Goal: Task Accomplishment & Management: Complete application form

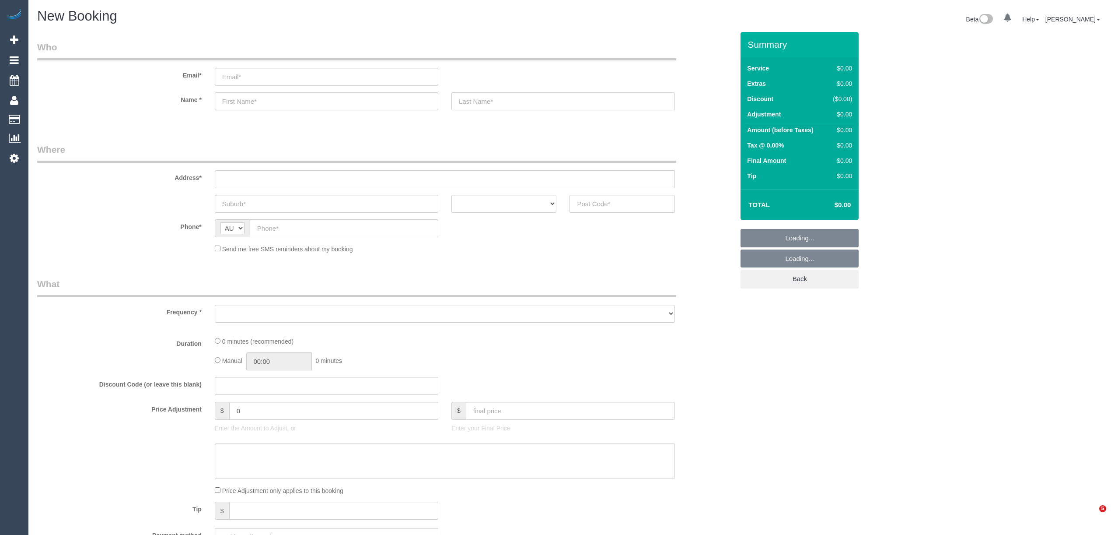
select select "object:2116"
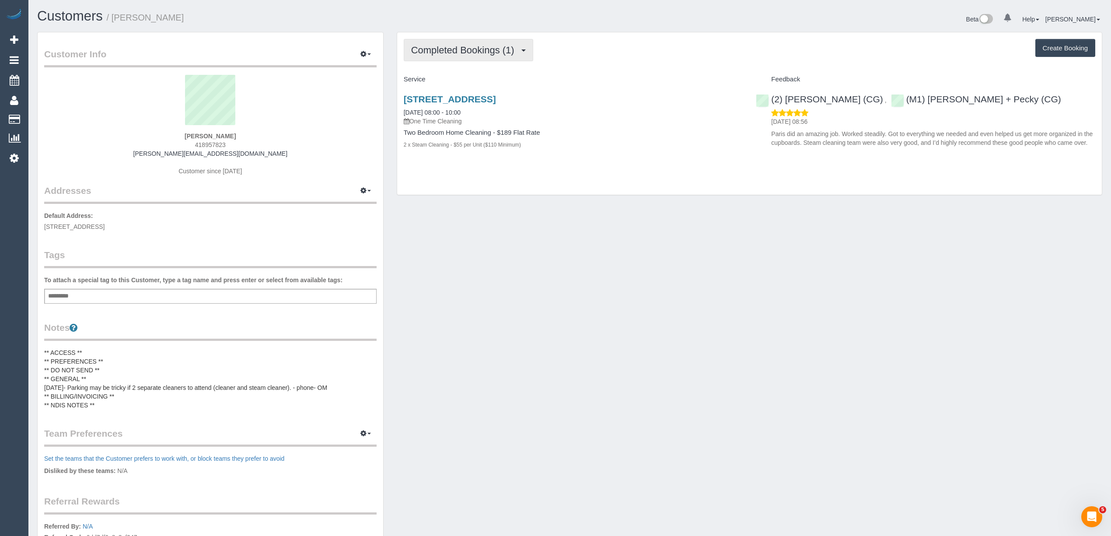
click at [437, 44] on button "Completed Bookings (1)" at bounding box center [468, 50] width 129 height 22
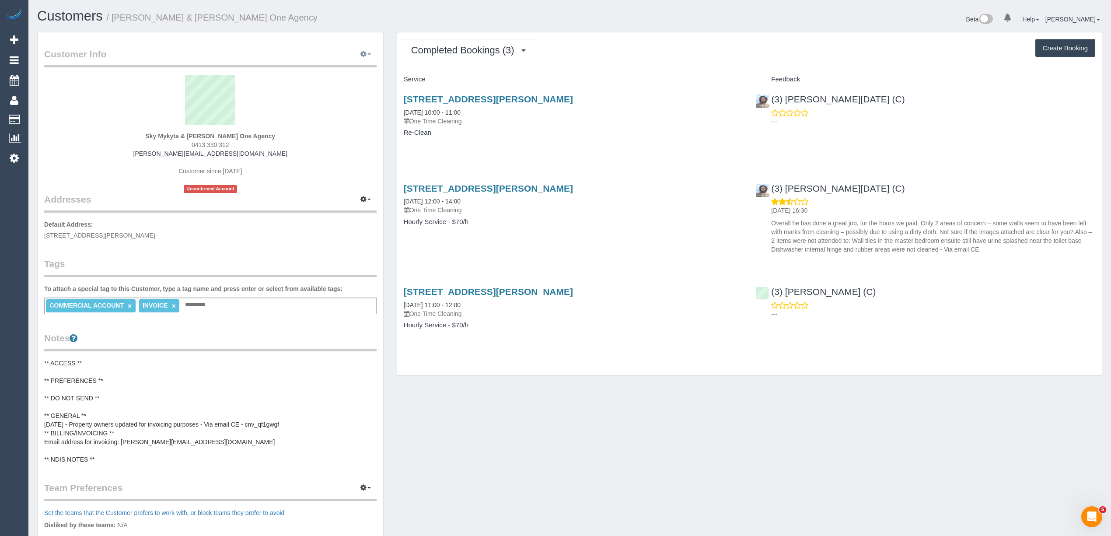
click at [358, 53] on button "button" at bounding box center [366, 55] width 22 height 14
click at [246, 48] on legend "Customer Info Edit Contact Info Send Message Email Preferences Special Sales Ta…" at bounding box center [210, 58] width 332 height 20
click at [506, 46] on span "Completed Bookings (3)" at bounding box center [465, 50] width 108 height 11
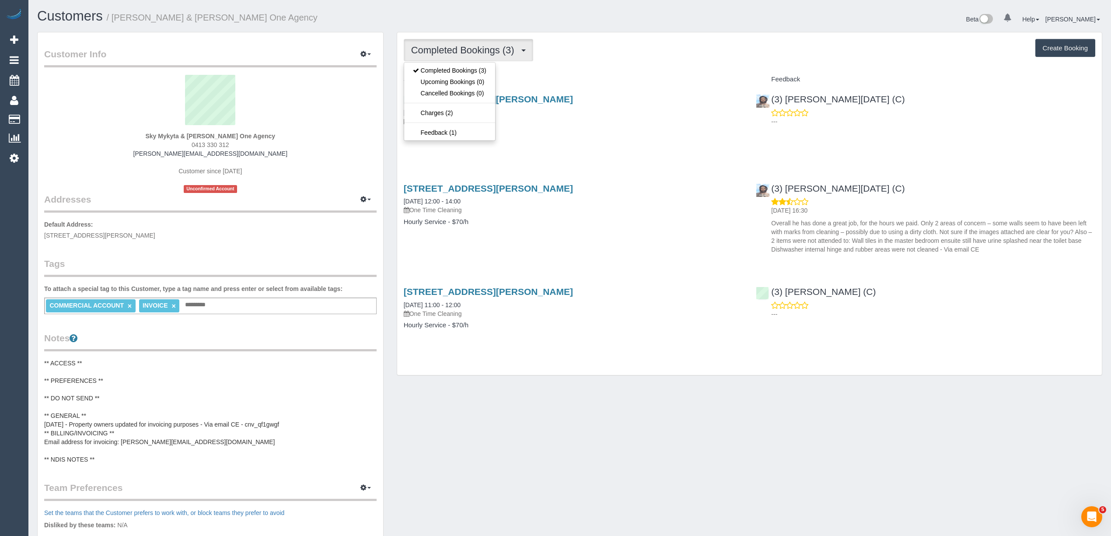
click at [506, 46] on span "Completed Bookings (3)" at bounding box center [465, 50] width 108 height 11
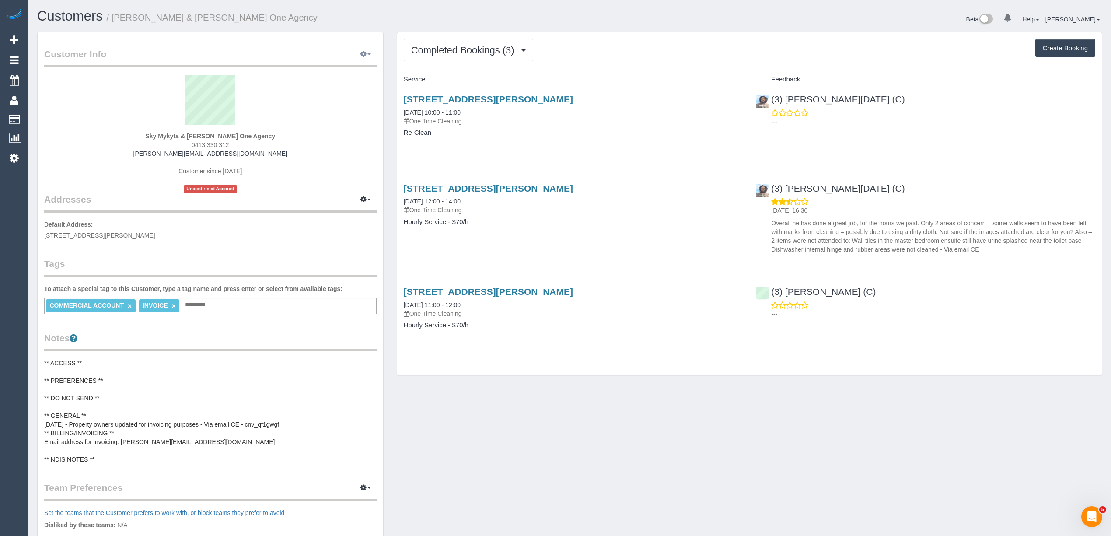
click at [364, 48] on button "button" at bounding box center [366, 55] width 22 height 14
click at [319, 69] on link "Edit Contact Info" at bounding box center [328, 70] width 95 height 11
select select "VIC"
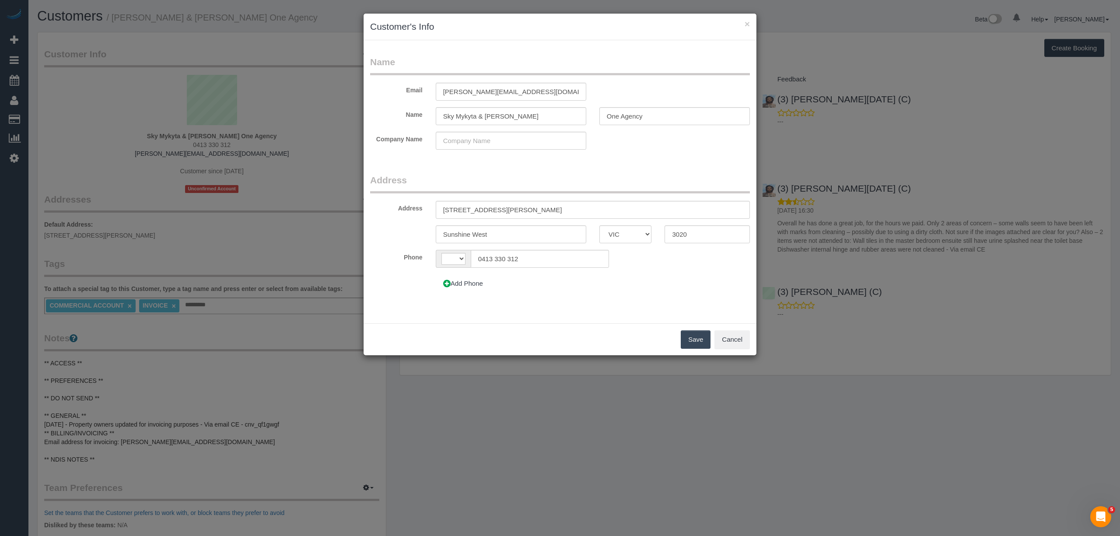
select select "string:AU"
drag, startPoint x: 471, startPoint y: 117, endPoint x: 367, endPoint y: 116, distance: 103.2
click at [367, 116] on div "Name Sky Mykyta & James Waters One Agency" at bounding box center [560, 116] width 393 height 18
paste input "Lucrezia Marino"
type input "Lucrezia Marino"
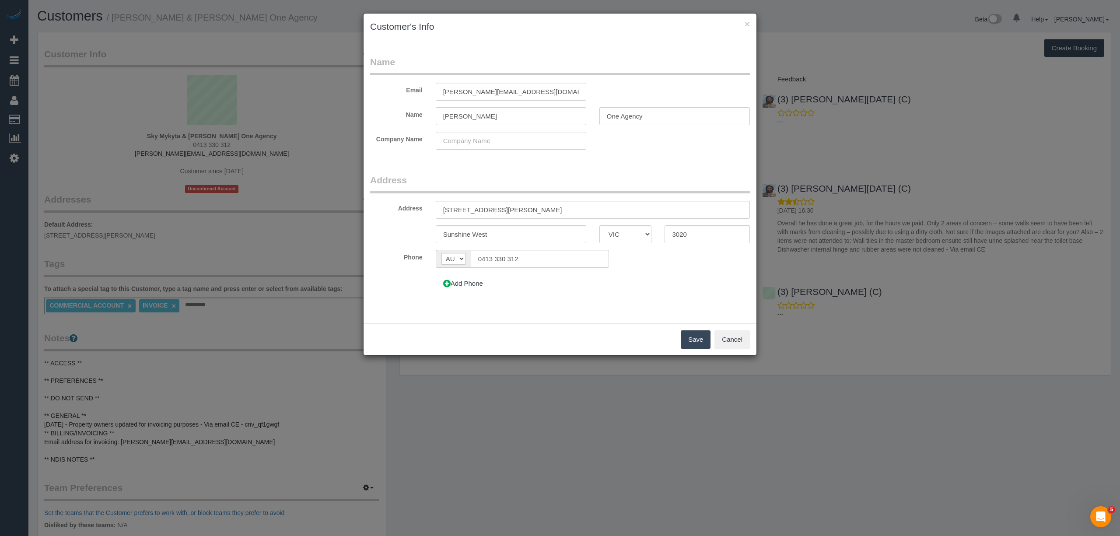
click at [698, 338] on button "Save" at bounding box center [696, 339] width 30 height 18
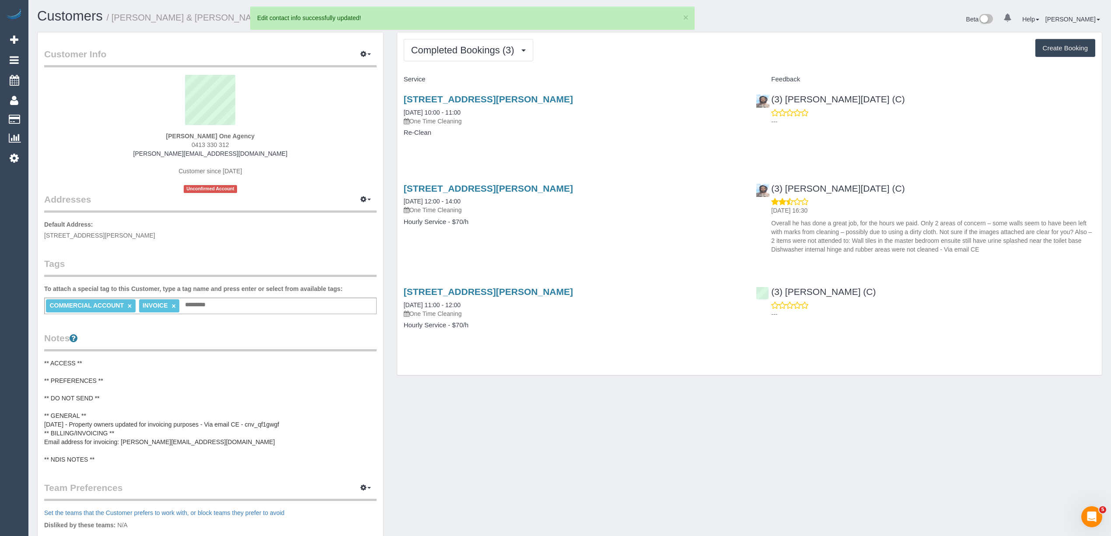
click at [1061, 51] on button "Create Booking" at bounding box center [1065, 48] width 60 height 18
select select "VIC"
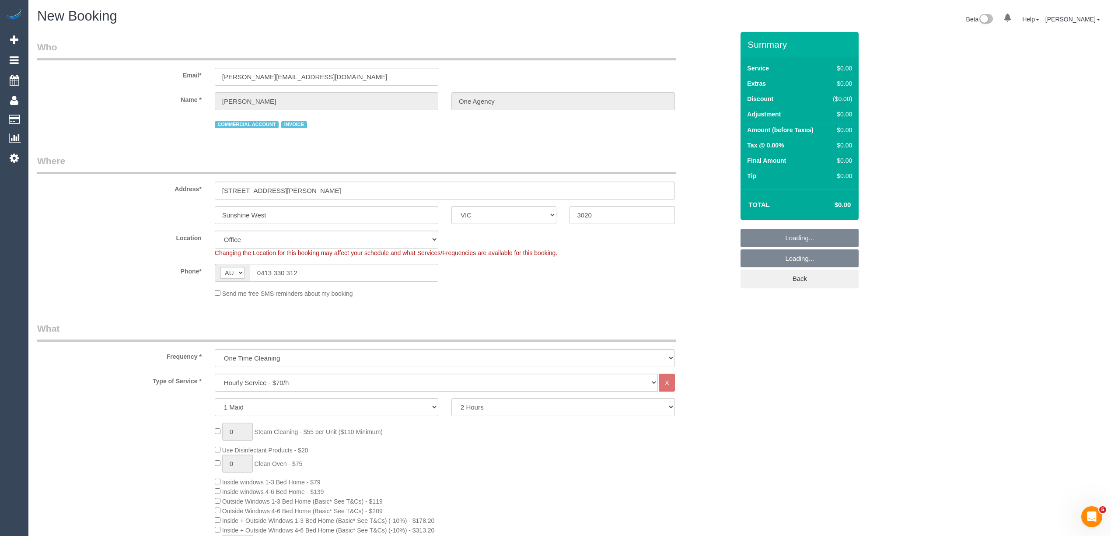
select select "object:1186"
select select "49"
select select "object:2487"
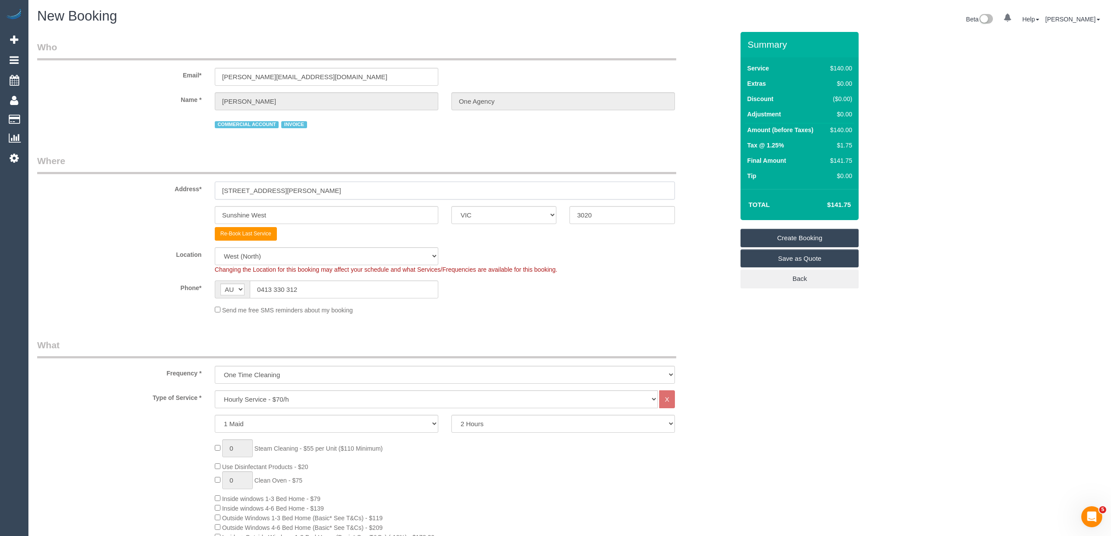
drag, startPoint x: 306, startPoint y: 188, endPoint x: 154, endPoint y: 187, distance: 151.8
click at [154, 187] on div "Address* Unit 2/ 27 Ainsworth st" at bounding box center [386, 176] width 710 height 45
paste input "3/131 Fosters Rd"
type input "3/131 Fosters Rd"
drag, startPoint x: 307, startPoint y: 211, endPoint x: 142, endPoint y: 205, distance: 165.0
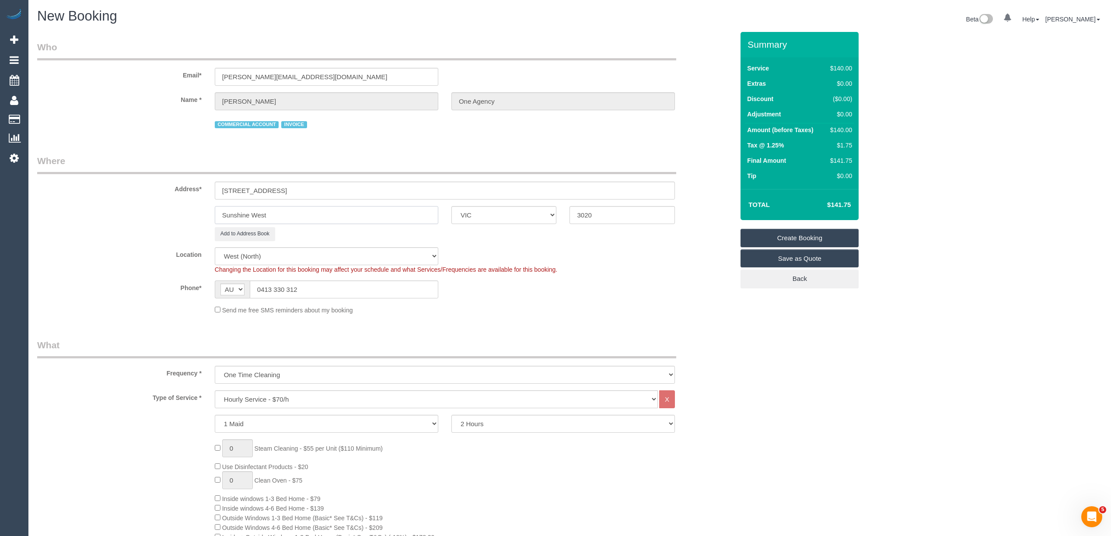
click at [144, 206] on div "Sunshine West ACT NSW NT QLD SA TAS VIC WA 3020" at bounding box center [386, 215] width 710 height 18
paste input "Keilor Park"
type input "Keilor Park"
drag, startPoint x: 601, startPoint y: 219, endPoint x: 523, endPoint y: 205, distance: 79.0
click at [523, 206] on div "Keilor Park ACT NSW NT QLD SA TAS VIC WA 3020" at bounding box center [386, 215] width 710 height 18
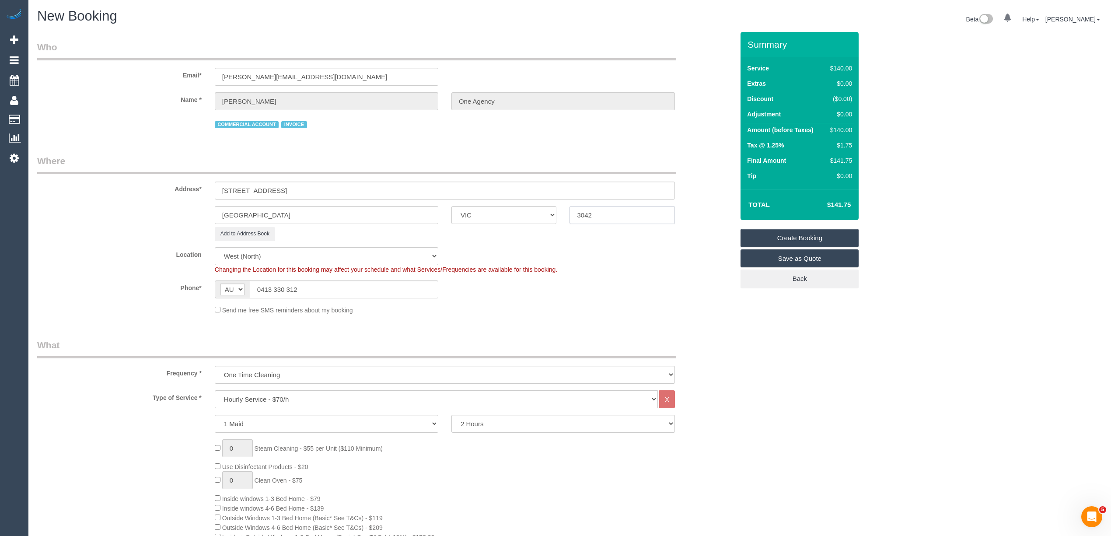
type input "3042"
select select "59"
select select "object:3019"
click at [271, 395] on select "Hourly Service - $70/h Hourly Service - $65/h Hourly Service - $60/h Hourly Ser…" at bounding box center [436, 399] width 443 height 18
select select "212"
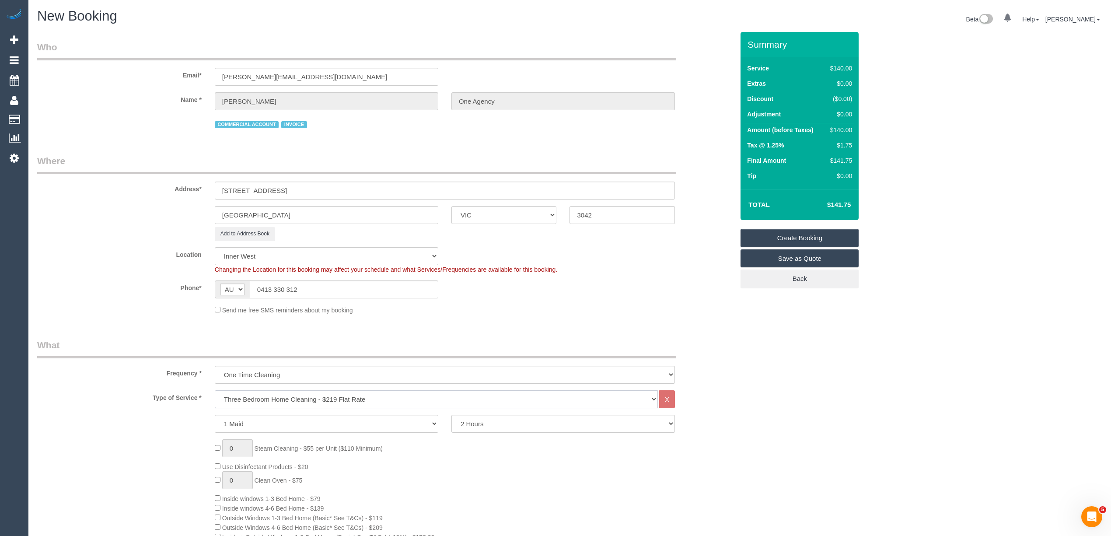
click at [215, 390] on select "Hourly Service - $70/h Hourly Service - $65/h Hourly Service - $60/h Hourly Ser…" at bounding box center [436, 399] width 443 height 18
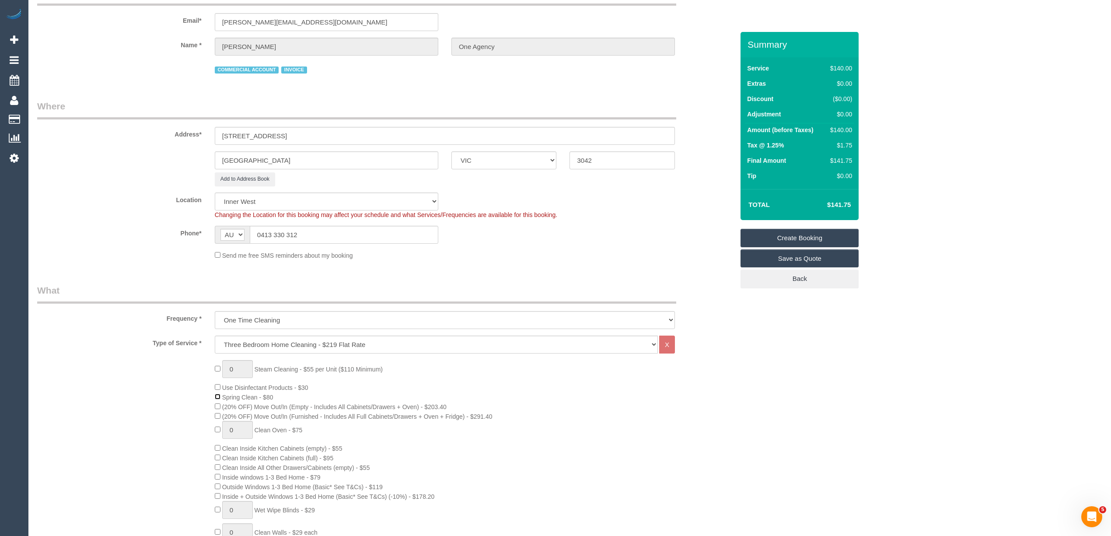
scroll to position [97, 0]
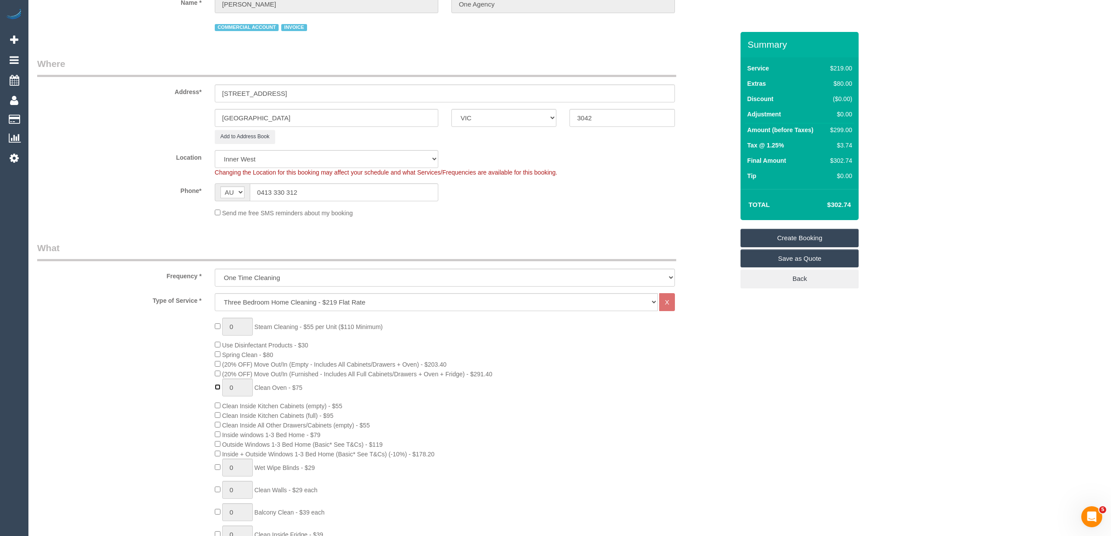
type input "1"
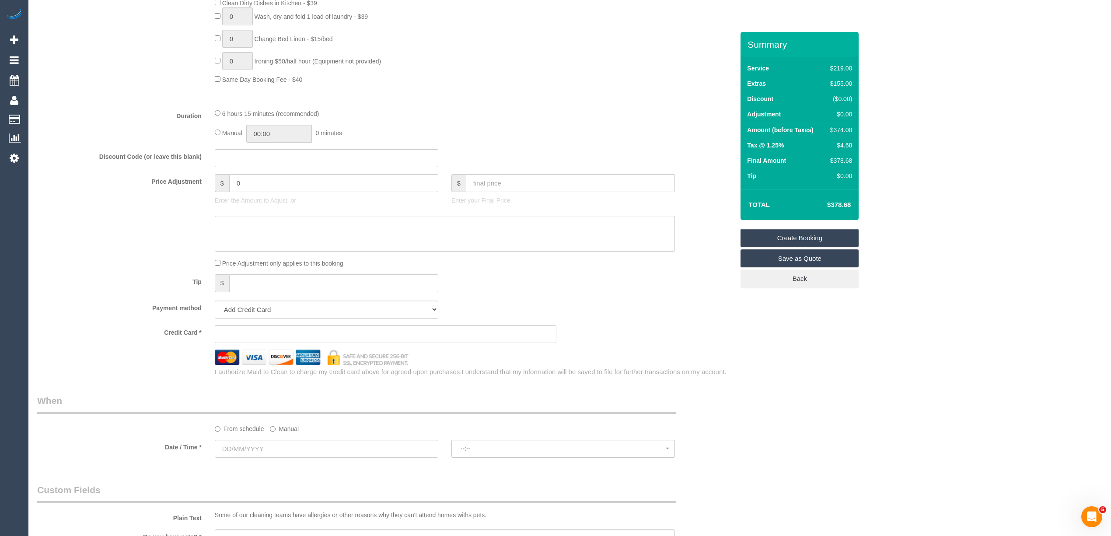
scroll to position [681, 0]
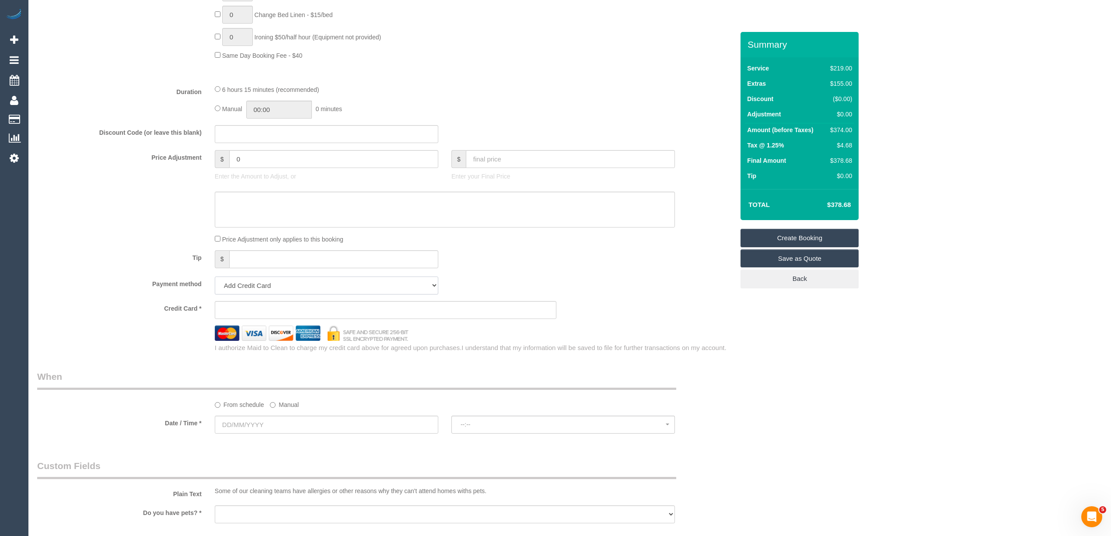
click at [255, 284] on select "Add Credit Card Cash Check Paypal" at bounding box center [327, 285] width 224 height 18
select select "string:check"
click at [215, 279] on select "Add Credit Card Cash Check Paypal" at bounding box center [327, 285] width 224 height 18
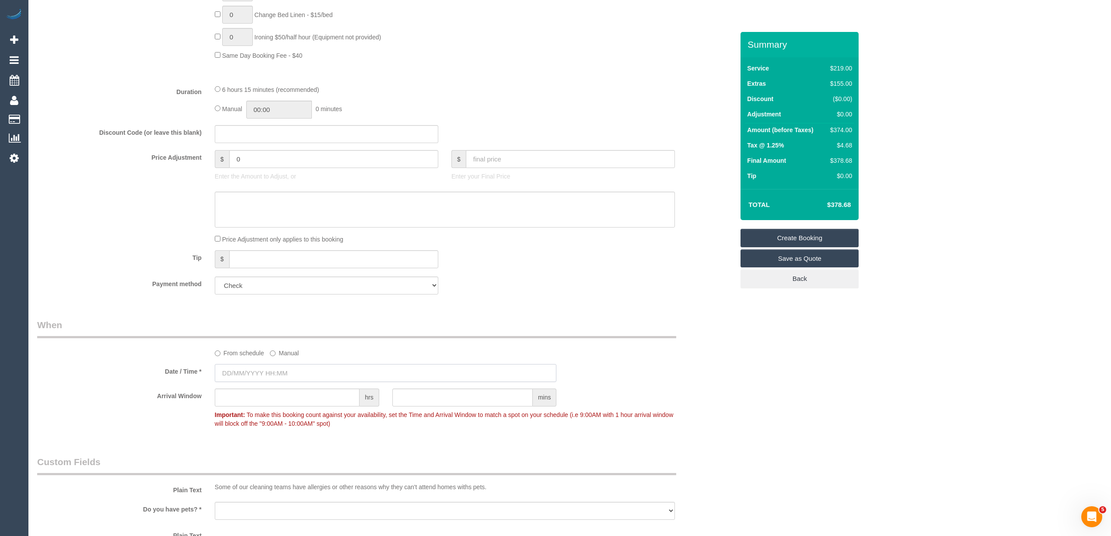
click at [246, 377] on input "text" at bounding box center [386, 373] width 342 height 18
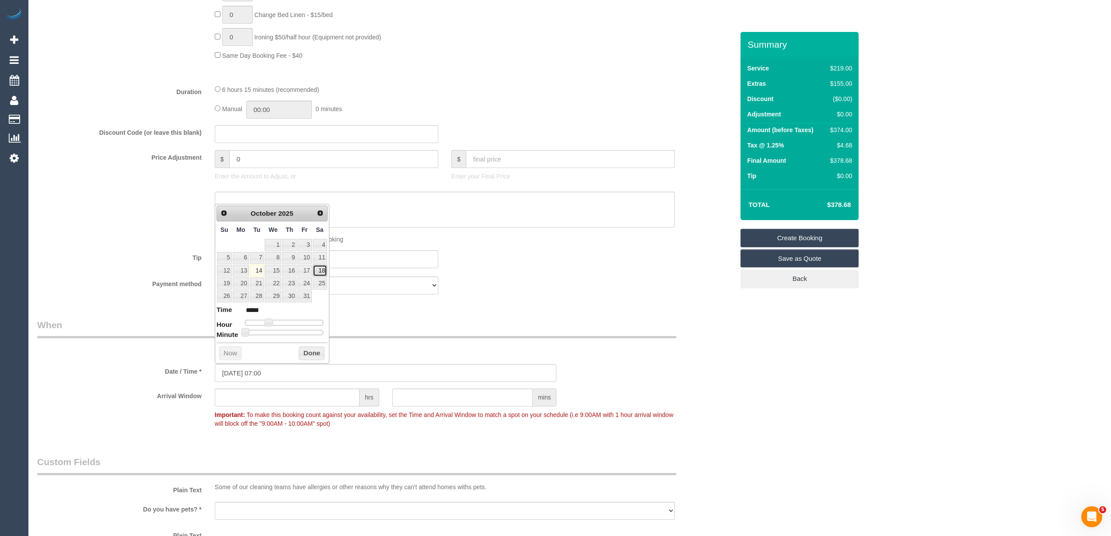
click at [318, 271] on link "18" at bounding box center [320, 271] width 14 height 12
type input "18/10/2025 08:00"
type input "*****"
type input "18/10/2025 09:00"
type input "*****"
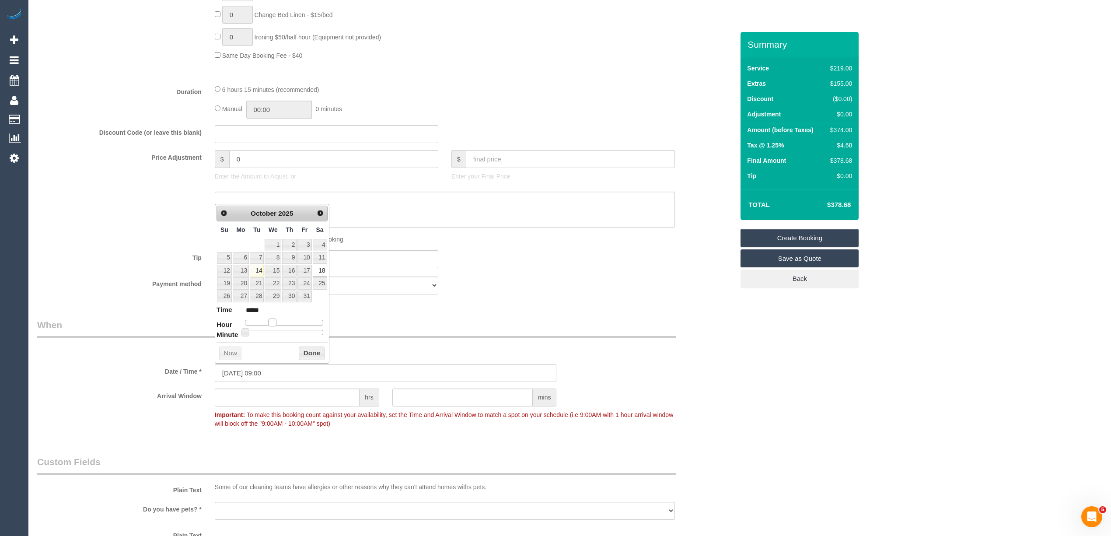
type input "18/10/2025 10:00"
type input "*****"
drag, startPoint x: 268, startPoint y: 321, endPoint x: 279, endPoint y: 321, distance: 10.5
click at [279, 321] on span at bounding box center [279, 322] width 8 height 8
click at [795, 435] on div "Who Email* lucrezia@oneagencycpp.com.au Name * Lucrezia Marino One Agency COMME…" at bounding box center [569, 216] width 1065 height 1731
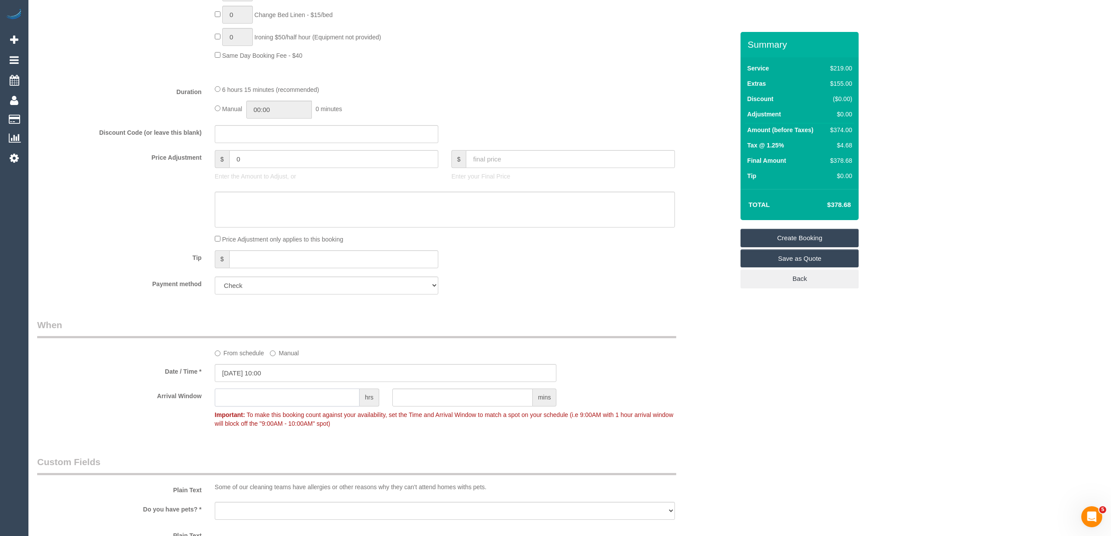
click at [254, 398] on input "text" at bounding box center [287, 397] width 145 height 18
type input "2"
click at [789, 422] on div "Who Email* lucrezia@oneagencycpp.com.au Name * Lucrezia Marino One Agency COMME…" at bounding box center [569, 216] width 1065 height 1731
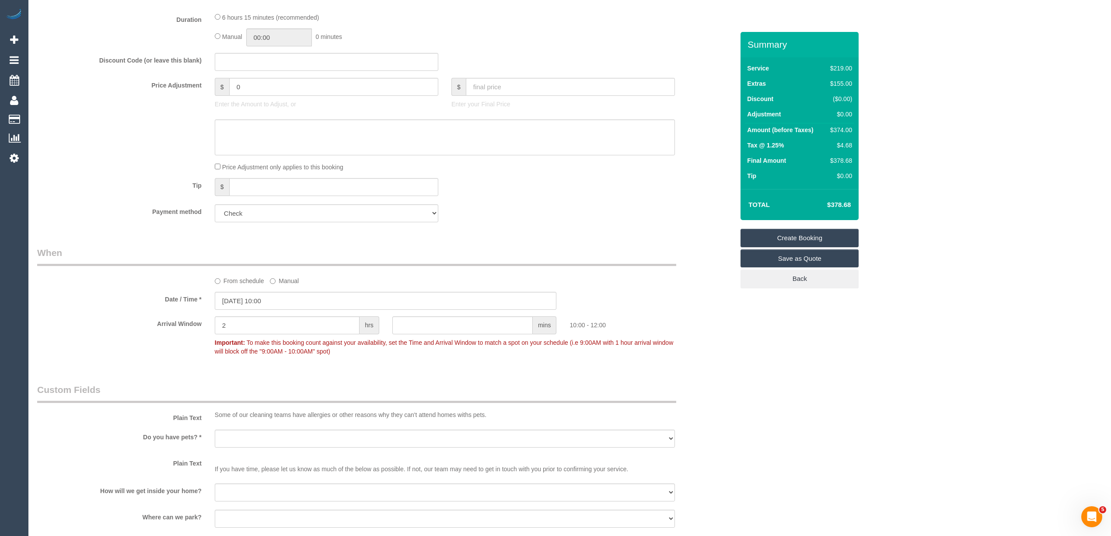
scroll to position [777, 0]
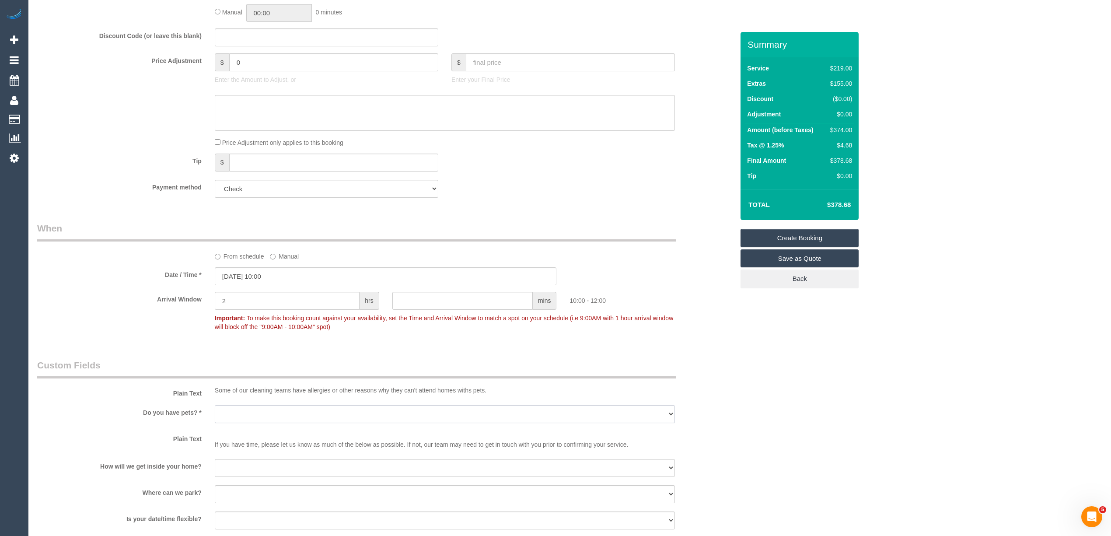
click at [263, 413] on select "Yes - Cats Yes - Dogs No pets Yes - Dogs and Cats Yes - Other" at bounding box center [445, 414] width 460 height 18
select select "number:28"
click at [215, 406] on select "Yes - Cats Yes - Dogs No pets Yes - Dogs and Cats Yes - Other" at bounding box center [445, 414] width 460 height 18
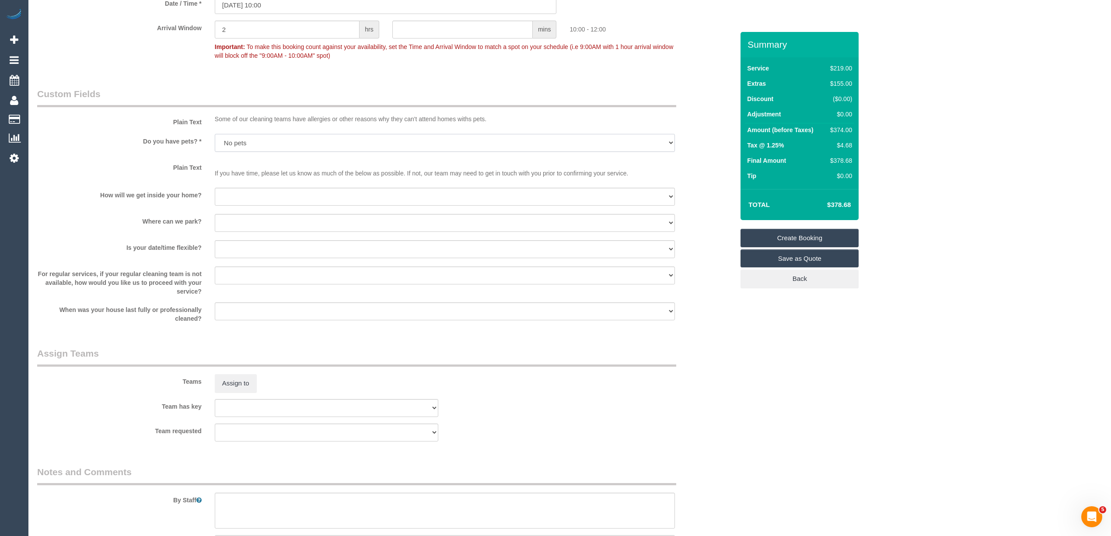
scroll to position [1069, 0]
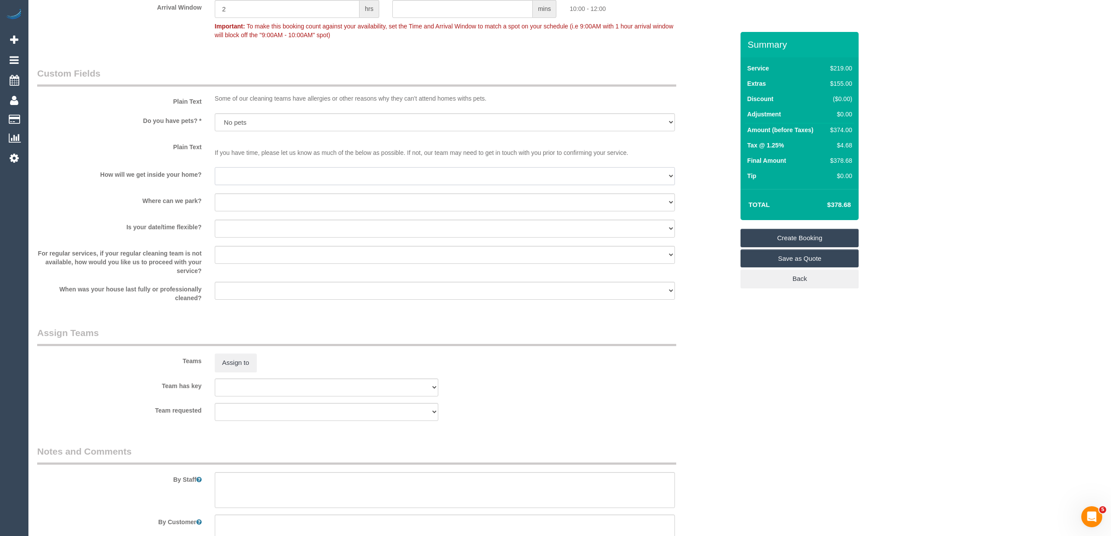
click at [224, 174] on select "I will be home Key will be left (please provide details below) Lock box/Access …" at bounding box center [445, 176] width 460 height 18
select select "number:14"
click at [215, 168] on select "I will be home Key will be left (please provide details below) Lock box/Access …" at bounding box center [445, 176] width 460 height 18
click at [246, 205] on select "I will provide parking on-site Free street parking Paid street parking (cost wi…" at bounding box center [445, 202] width 460 height 18
select select "number:19"
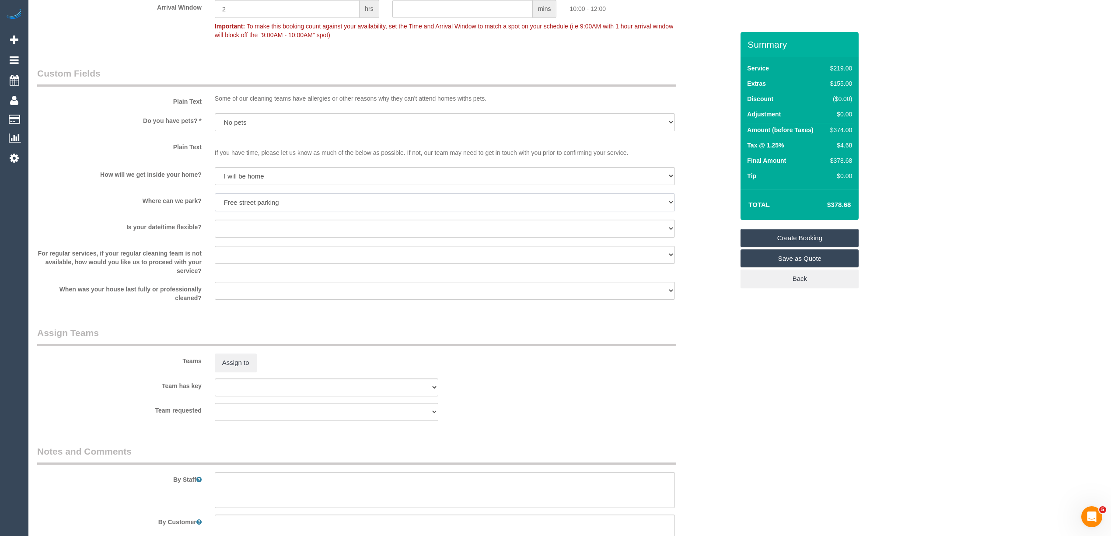
click at [215, 195] on select "I will provide parking on-site Free street parking Paid street parking (cost wi…" at bounding box center [445, 202] width 460 height 18
click at [242, 226] on select "Yes - date and time Yes - date but not time Yes - time but not date No - No fle…" at bounding box center [445, 229] width 460 height 18
select select "number:25"
click at [215, 221] on select "Yes - date and time Yes - date but not time Yes - time but not date No - No fle…" at bounding box center [445, 229] width 460 height 18
click at [279, 486] on textarea at bounding box center [445, 490] width 460 height 36
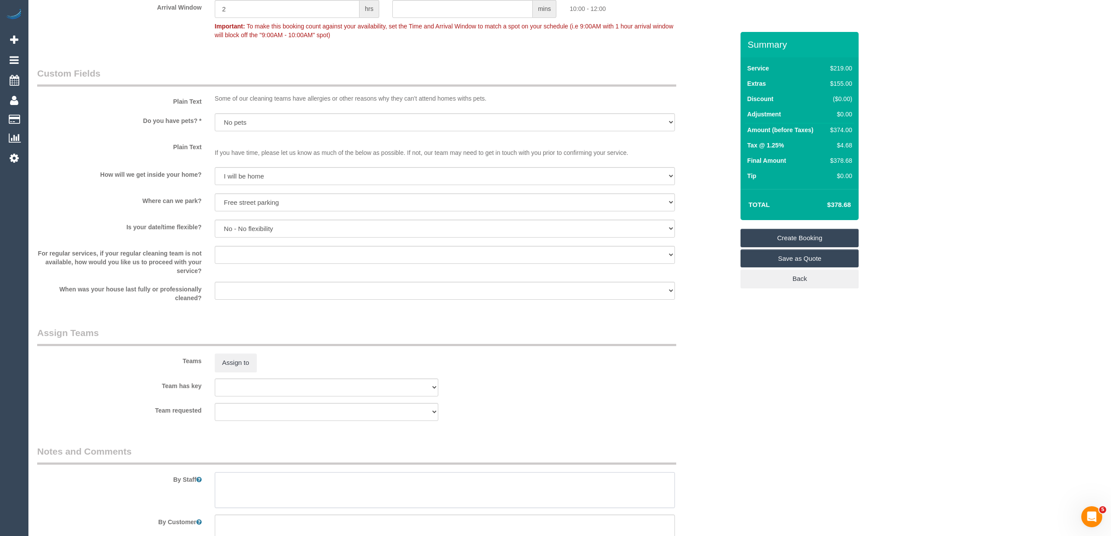
paste textarea "Will. His contact number is 0457 463 570"
click at [237, 494] on textarea at bounding box center [445, 490] width 460 height 36
drag, startPoint x: 221, startPoint y: 493, endPoint x: 287, endPoint y: 493, distance: 66.1
click at [287, 493] on textarea at bounding box center [445, 490] width 460 height 36
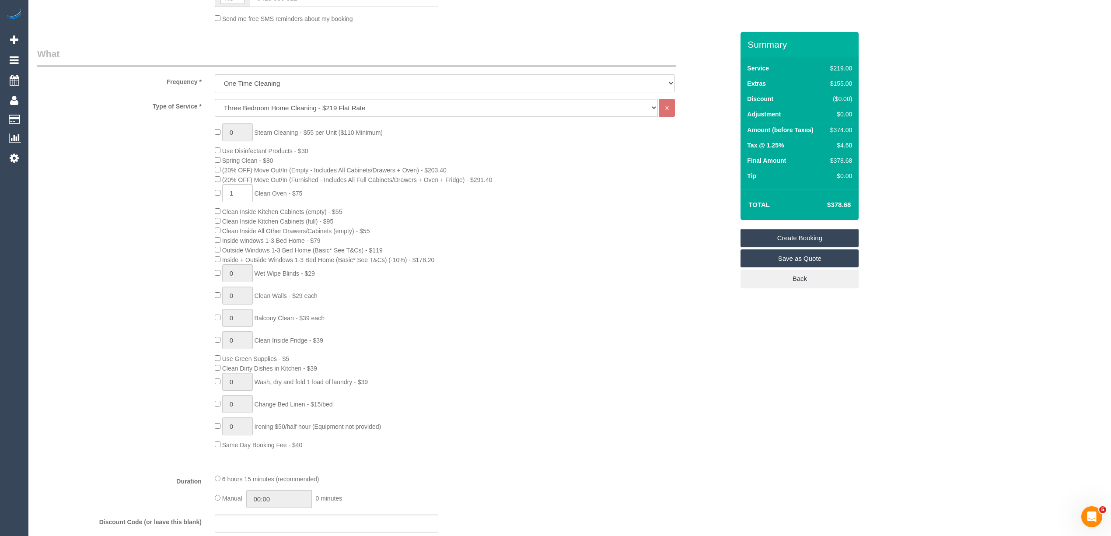
scroll to position [0, 0]
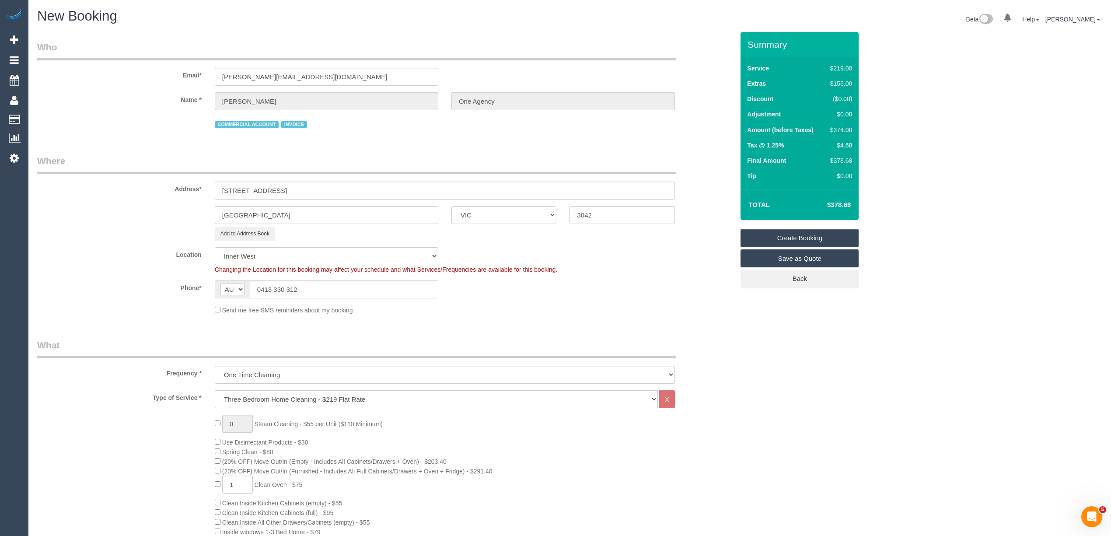
type textarea "Will is the tenant, any issues with access please call 0457463570"
click at [797, 235] on link "Create Booking" at bounding box center [800, 238] width 118 height 18
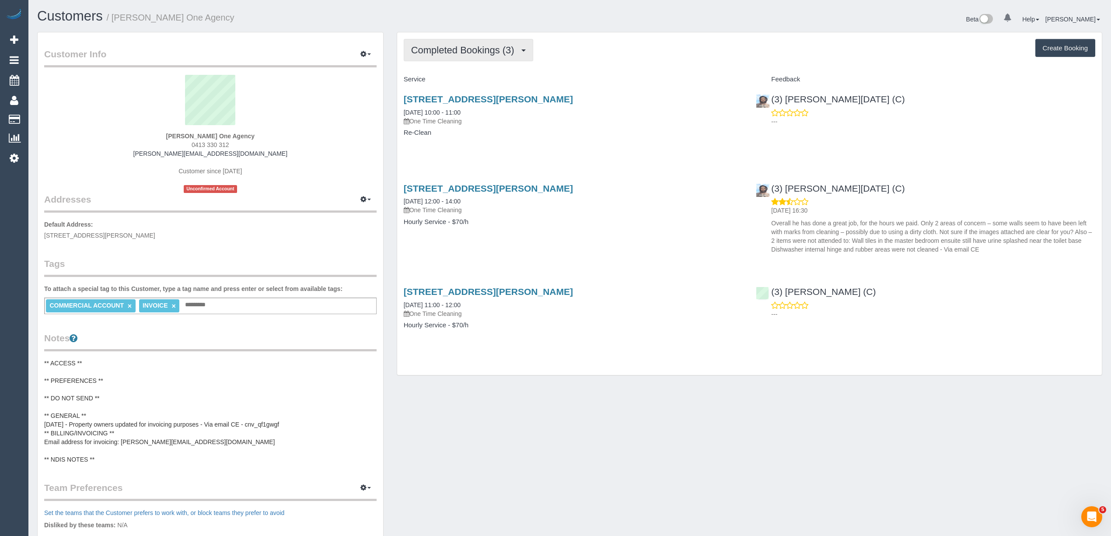
click at [472, 49] on span "Completed Bookings (3)" at bounding box center [465, 50] width 108 height 11
click at [459, 79] on link "Upcoming Bookings (0)" at bounding box center [449, 81] width 91 height 11
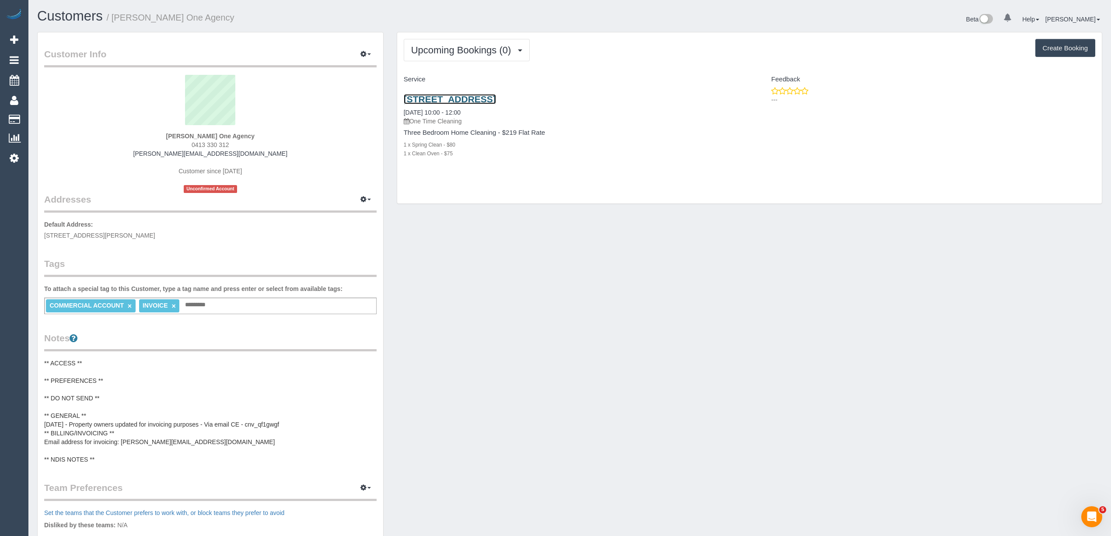
click at [496, 97] on link "3/131 Fosters Rd, Keilor Park, VIC 3042" at bounding box center [450, 99] width 92 height 10
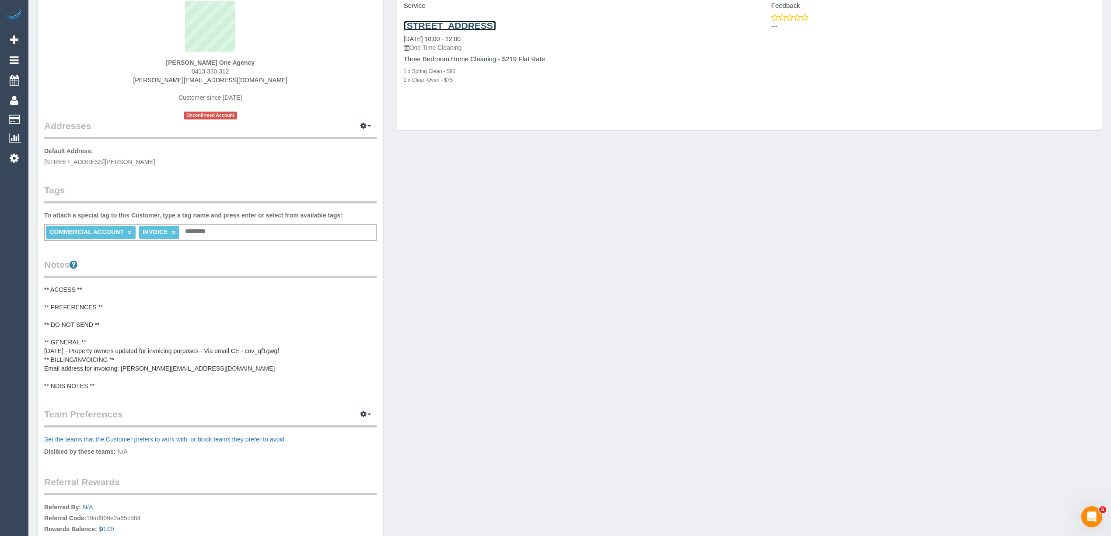
scroll to position [97, 0]
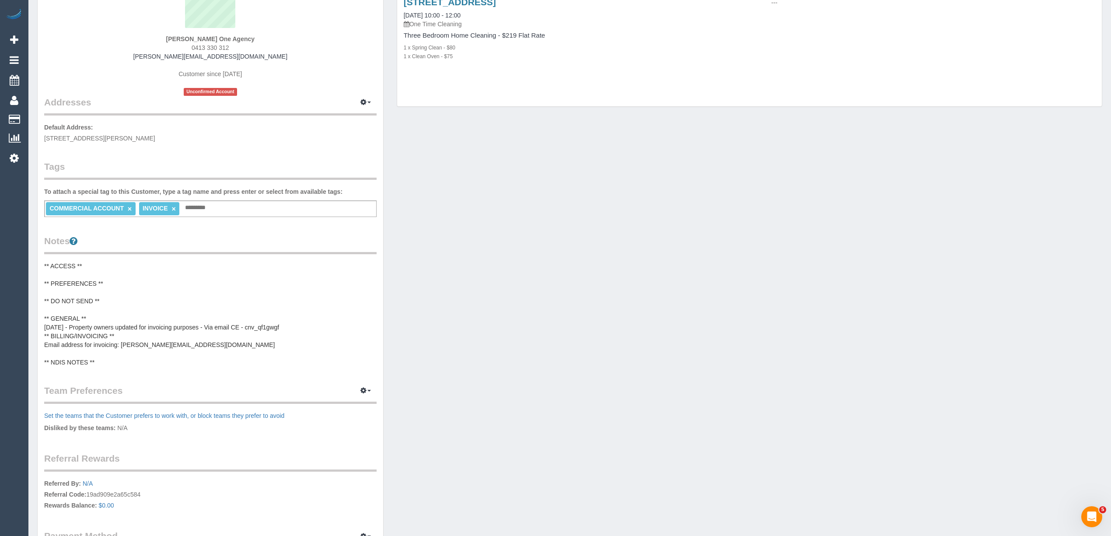
click at [288, 327] on pre "** ACCESS ** ** PREFERENCES ** ** DO NOT SEND ** ** GENERAL ** 17/09/2025 - Pro…" at bounding box center [210, 314] width 332 height 105
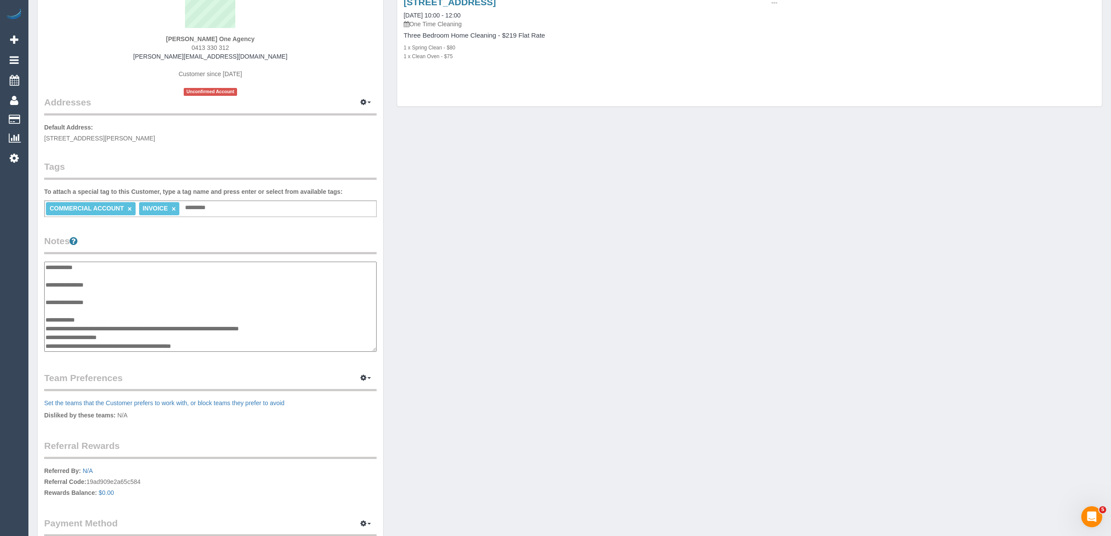
scroll to position [17, 0]
click at [304, 310] on textarea "**********" at bounding box center [210, 307] width 332 height 91
drag, startPoint x: 219, startPoint y: 335, endPoint x: 122, endPoint y: 333, distance: 96.3
click at [122, 333] on textarea "**********" at bounding box center [210, 307] width 332 height 91
type textarea "**********"
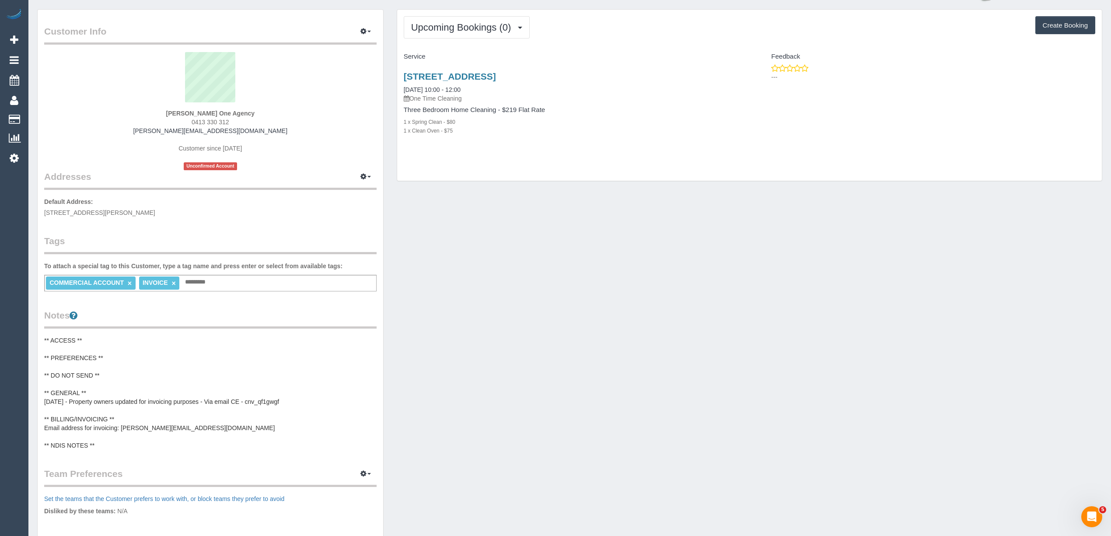
scroll to position [0, 0]
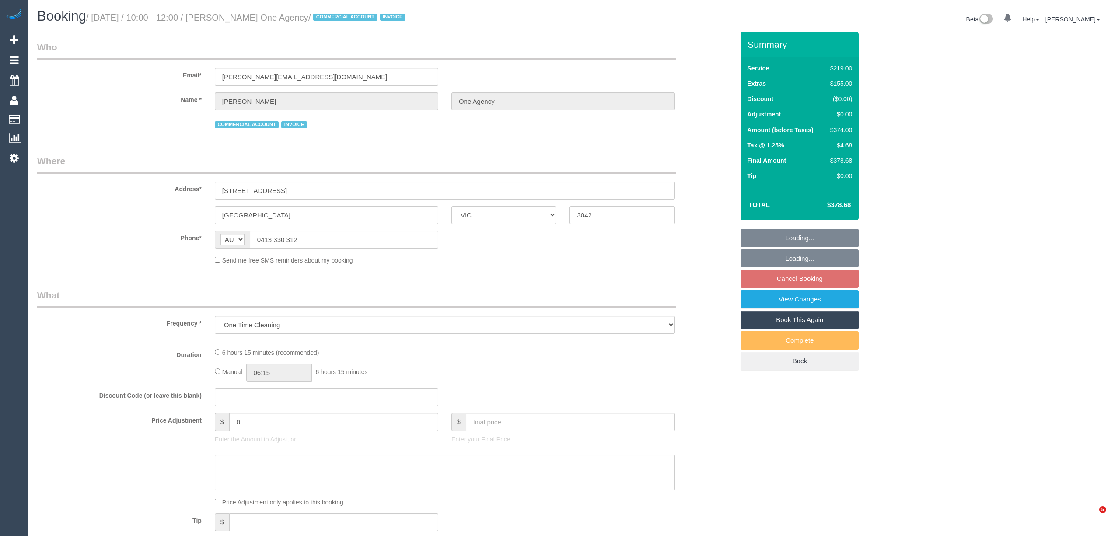
select select "VIC"
select select "number:28"
select select "number:14"
select select "number:19"
select select "number:25"
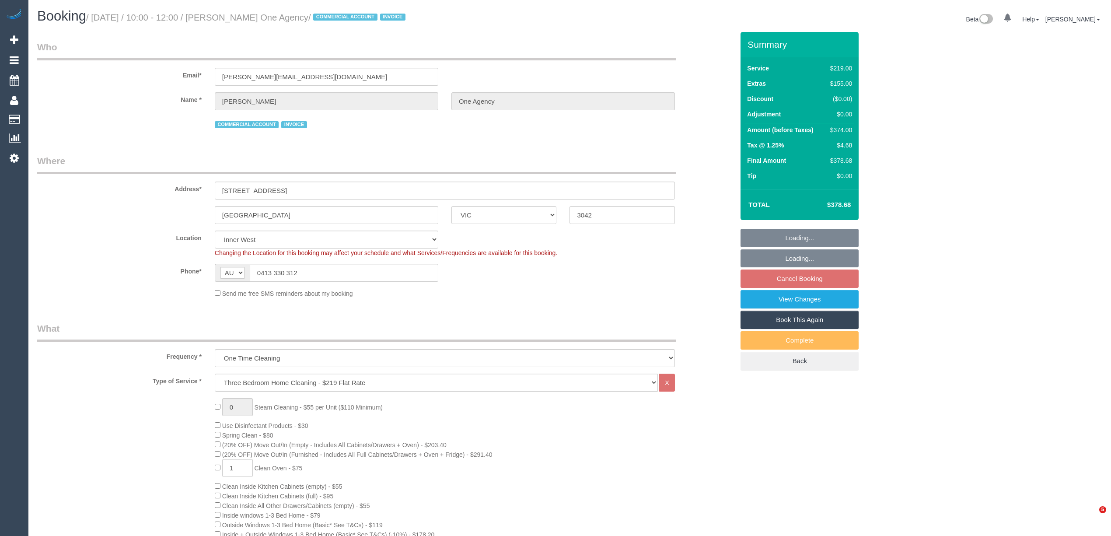
select select "object:1434"
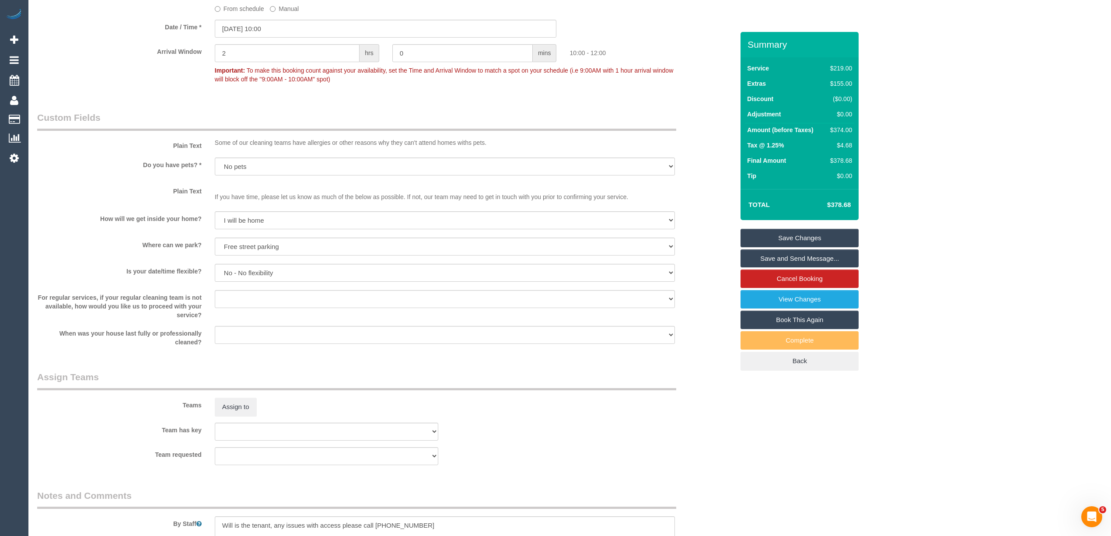
scroll to position [1299, 0]
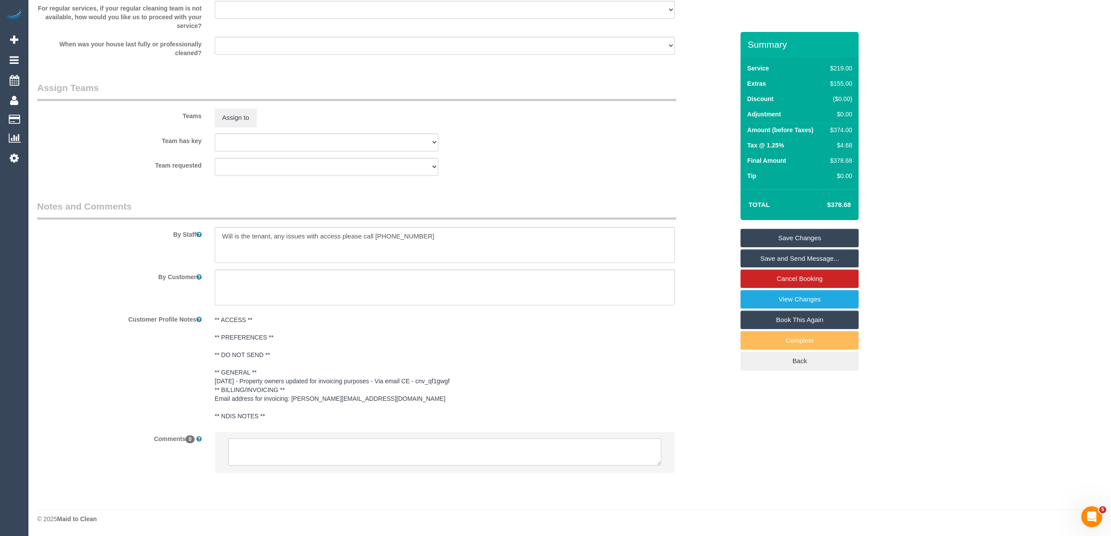
click at [353, 442] on textarea at bounding box center [444, 451] width 433 height 27
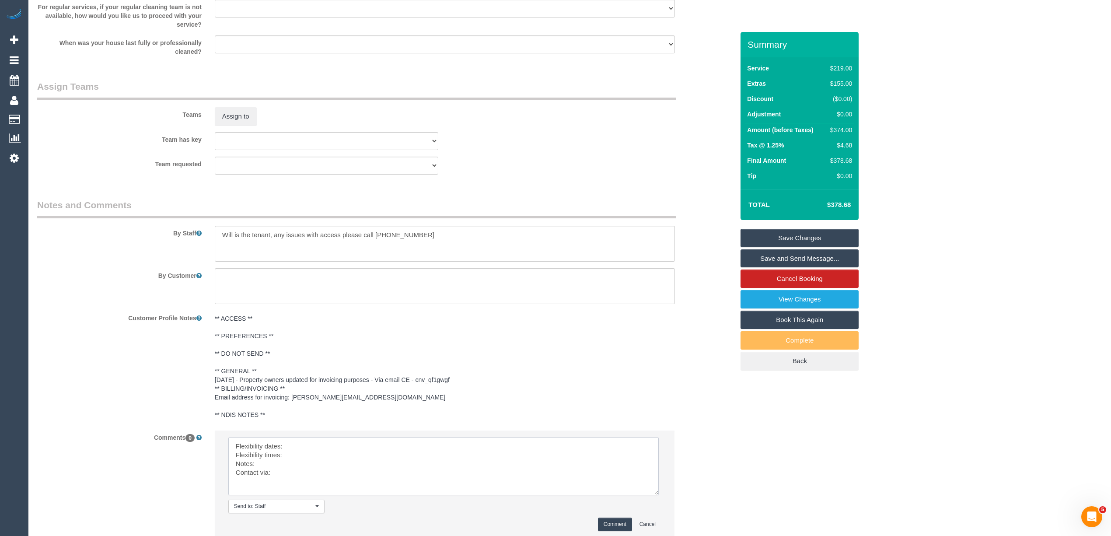
drag, startPoint x: 653, startPoint y: 459, endPoint x: 651, endPoint y: 497, distance: 38.1
click at [651, 495] on textarea at bounding box center [443, 466] width 430 height 58
click at [298, 445] on textarea at bounding box center [443, 469] width 431 height 65
click at [300, 454] on textarea at bounding box center [443, 469] width 431 height 65
click at [297, 466] on textarea at bounding box center [443, 469] width 431 height 65
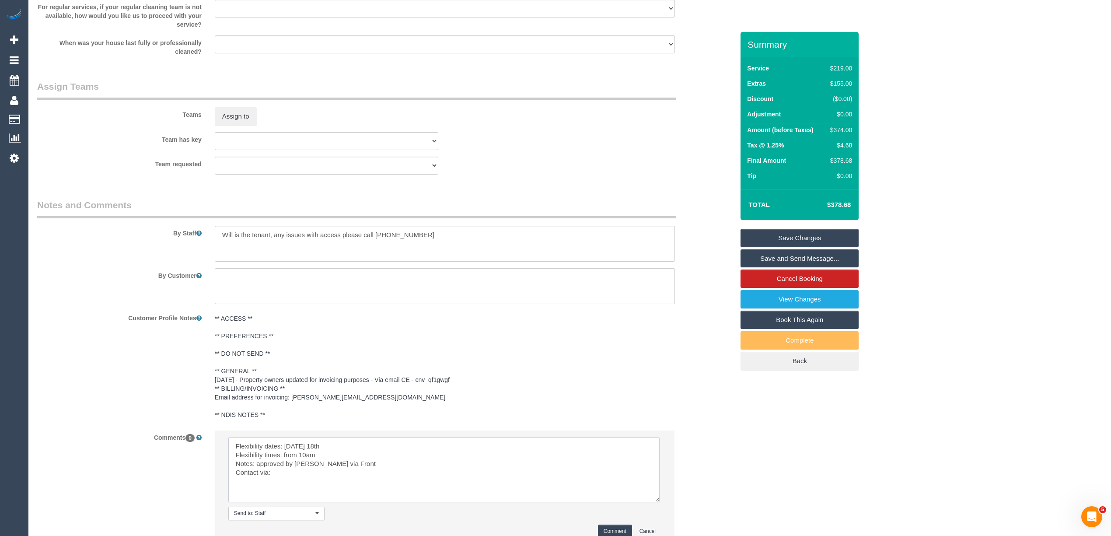
click at [299, 472] on textarea at bounding box center [443, 469] width 431 height 65
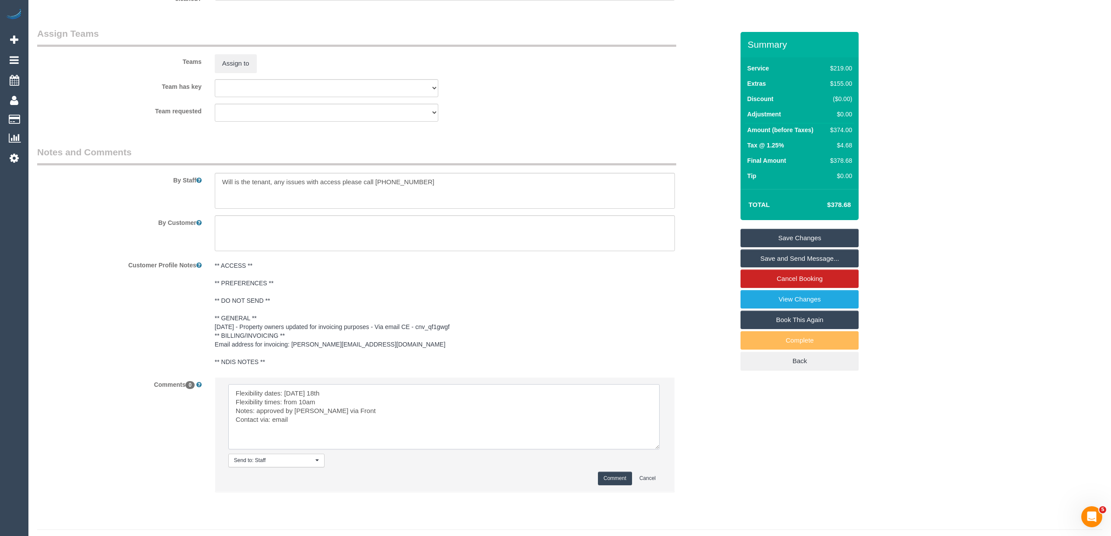
scroll to position [1374, 0]
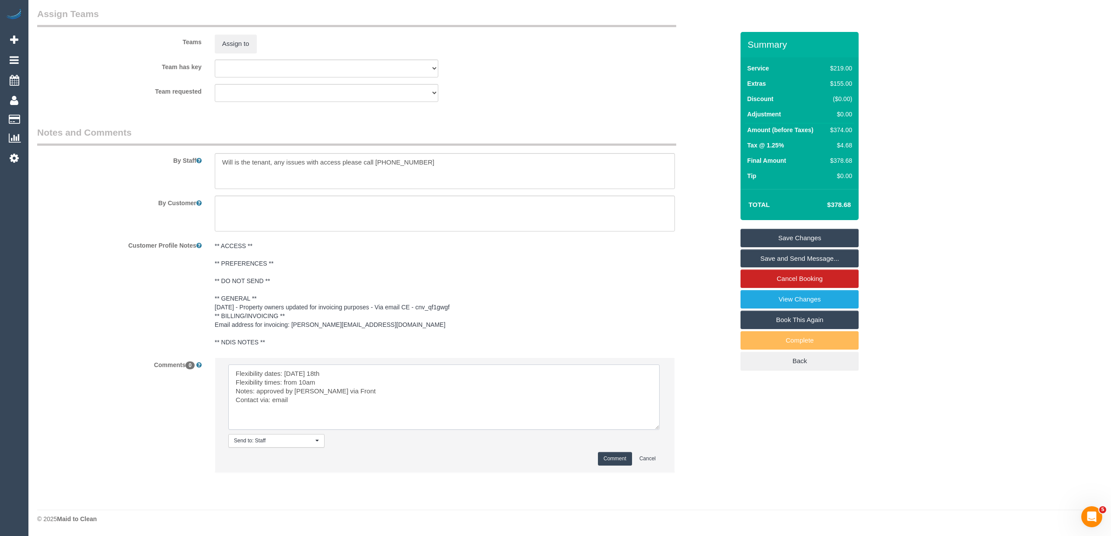
type textarea "Flexibility dates: Saturday 18th Flexibility times: from 10am Notes: approved b…"
click at [620, 454] on button "Comment" at bounding box center [615, 459] width 34 height 14
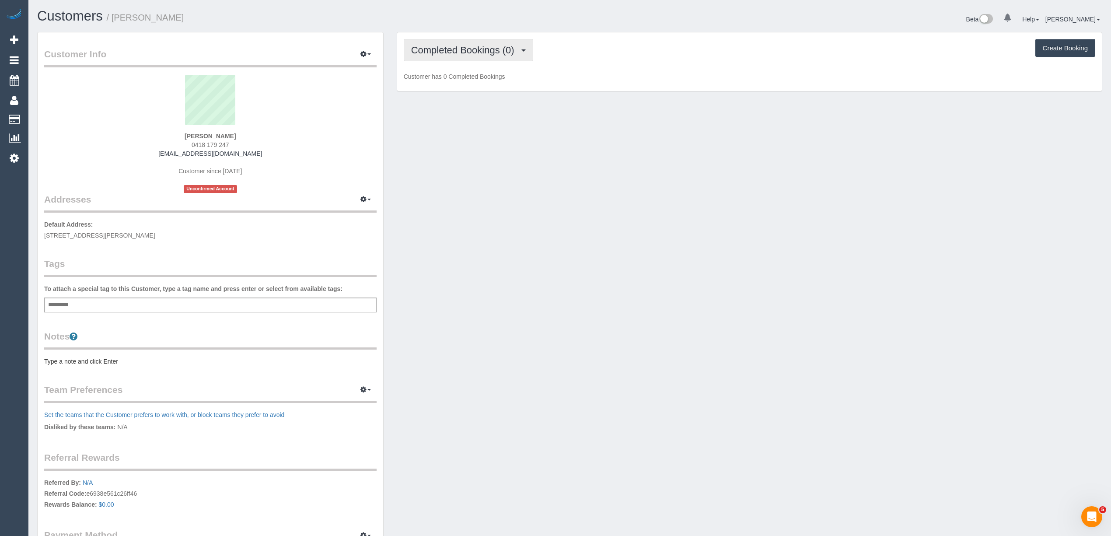
click at [435, 53] on span "Completed Bookings (0)" at bounding box center [465, 50] width 108 height 11
click at [443, 77] on link "Upcoming Bookings (1)" at bounding box center [449, 81] width 91 height 11
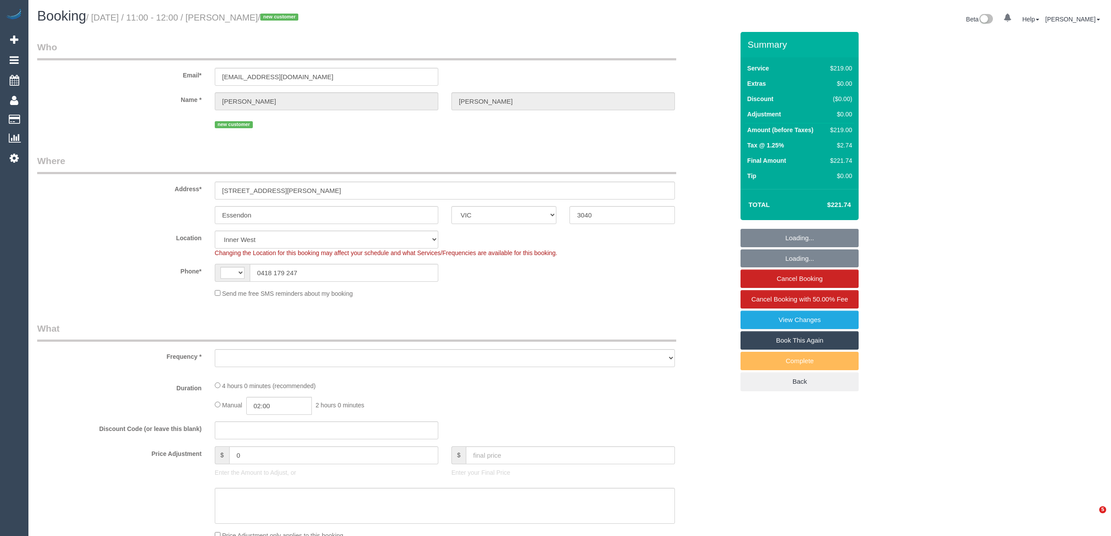
select select "VIC"
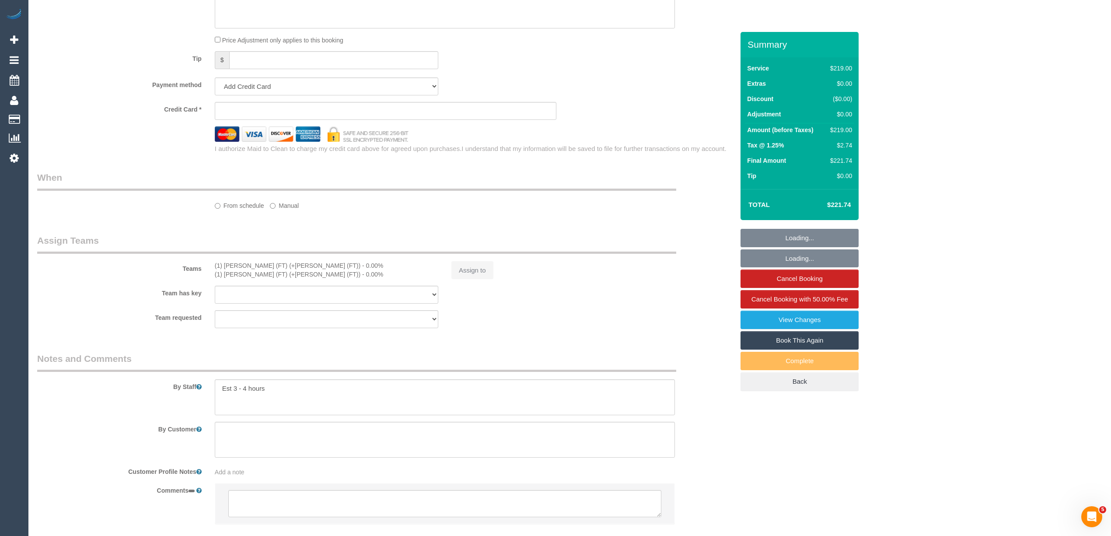
select select "string:stripe-pm_1SE1cg2GScqysDRVL7ZECadM"
select select "number:28"
select select "number:14"
select select "number:18"
select select "number:36"
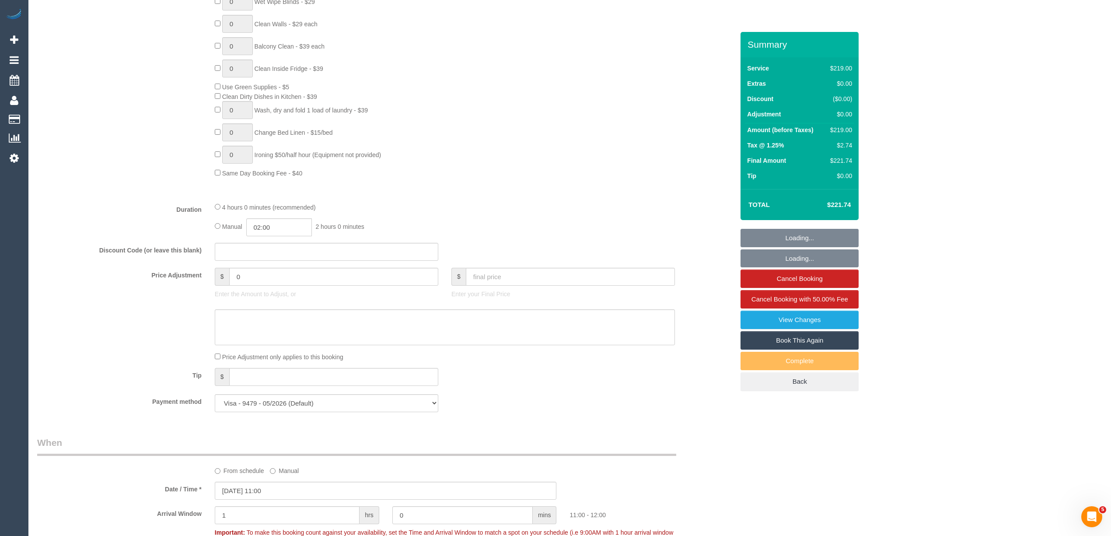
select select "string:AU"
select select "object:1485"
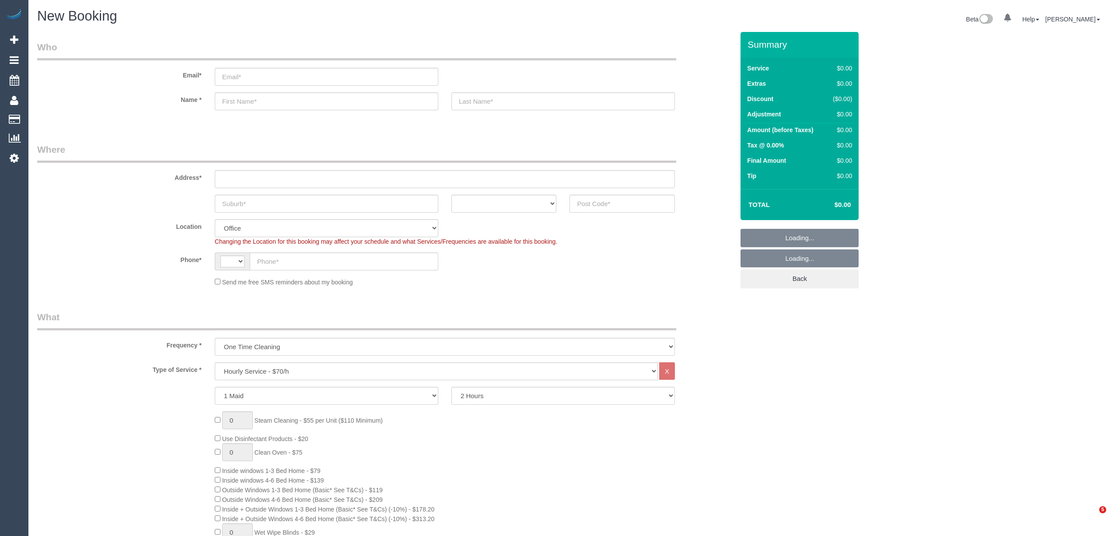
select select "string:AU"
click at [259, 371] on select "Hourly Service - $70/h Hourly Service - $65/h Hourly Service - $60/h Hourly Ser…" at bounding box center [436, 371] width 443 height 18
select select "213"
click at [215, 362] on select "Hourly Service - $70/h Hourly Service - $65/h Hourly Service - $60/h Hourly Ser…" at bounding box center [436, 371] width 443 height 18
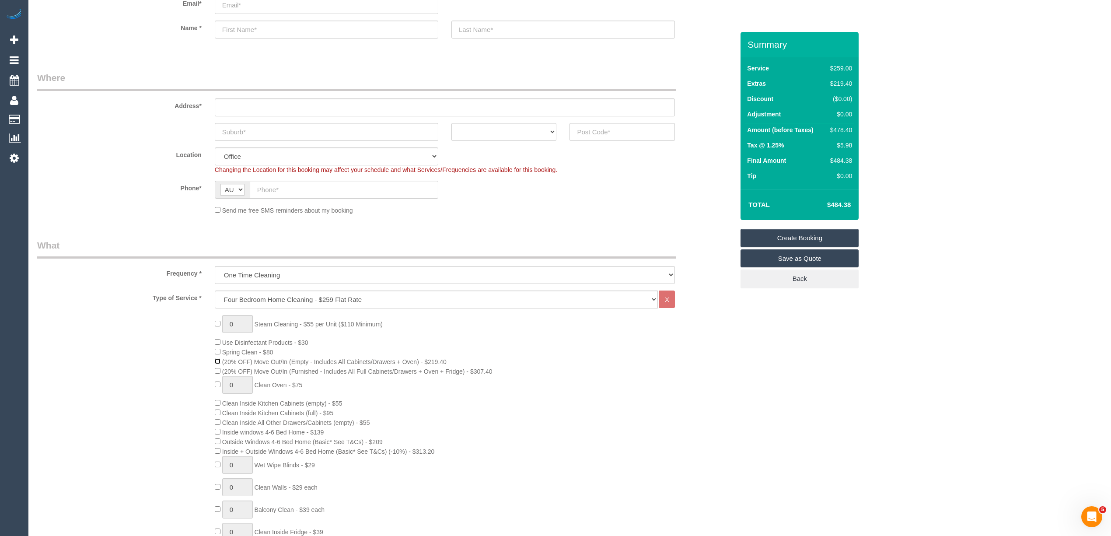
scroll to position [97, 0]
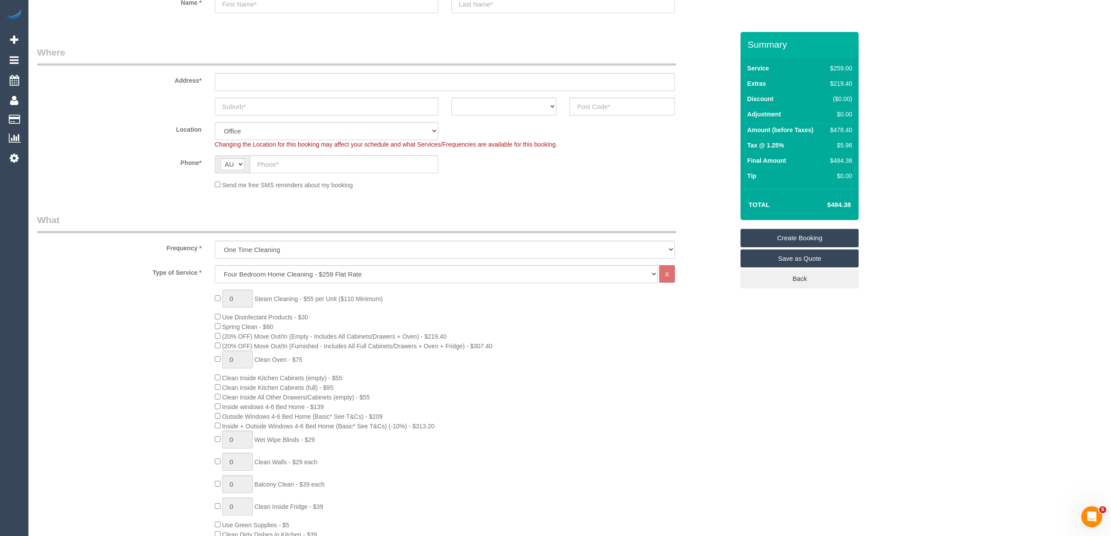
click at [214, 404] on div "0 Steam Cleaning - $55 per Unit ($110 Minimum) Use Disinfectant Products - $30 …" at bounding box center [474, 453] width 532 height 326
click at [220, 403] on span "Inside windows 4-6 Bed Home - $139" at bounding box center [269, 406] width 109 height 7
click at [234, 405] on span "Inside windows 4-6 Bed Home - $139" at bounding box center [273, 406] width 102 height 7
click at [320, 405] on span "Inside windows 4-6 Bed Home - $139" at bounding box center [273, 406] width 102 height 7
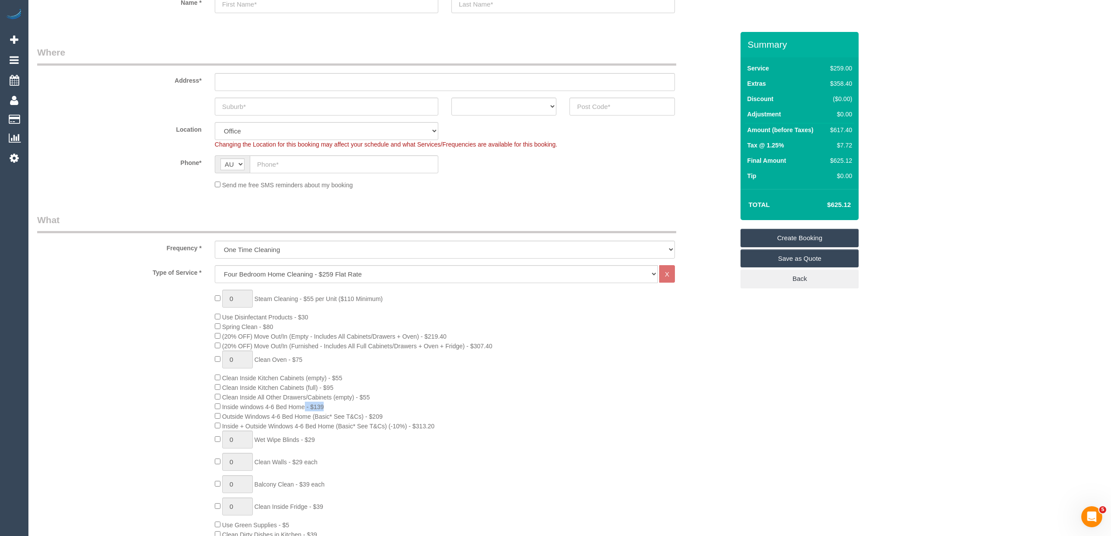
copy span "Inside windows 4-6 Bed Home - $139"
drag, startPoint x: 242, startPoint y: 296, endPoint x: 223, endPoint y: 297, distance: 19.3
click at [223, 297] on input "1" at bounding box center [237, 299] width 31 height 18
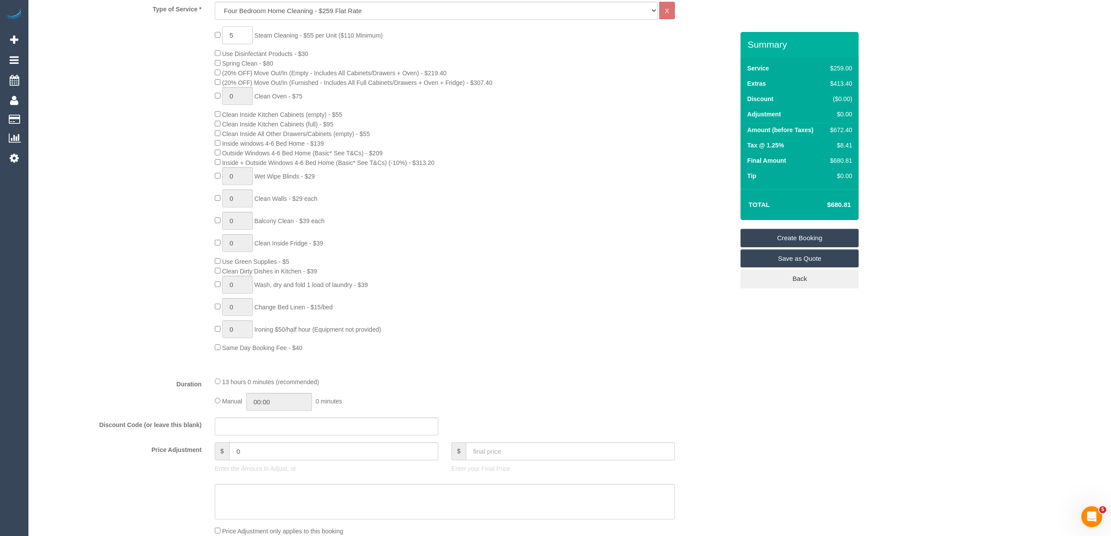
scroll to position [389, 0]
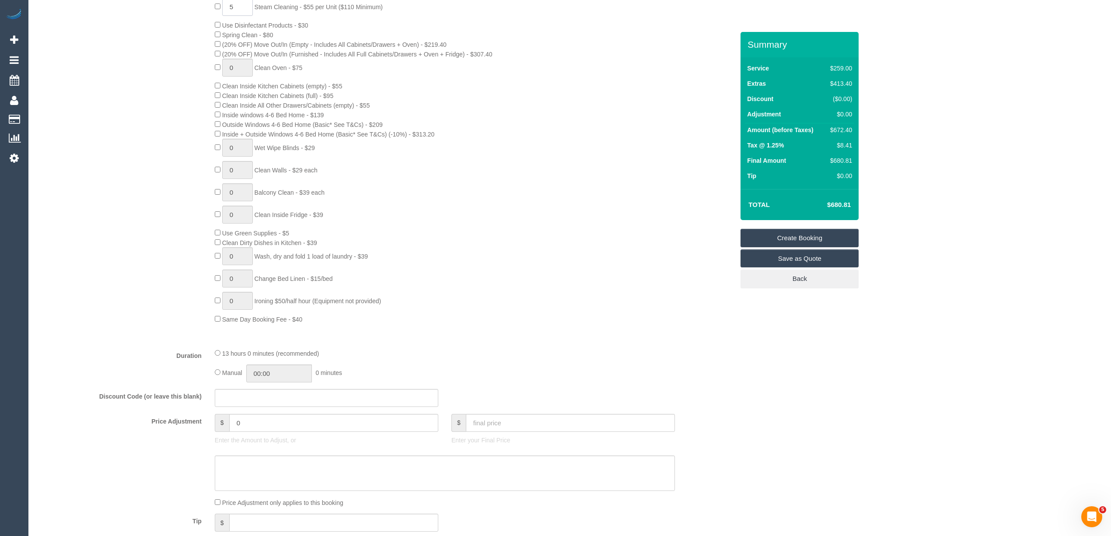
type input "5"
drag, startPoint x: 243, startPoint y: 423, endPoint x: 149, endPoint y: 422, distance: 94.5
click at [149, 422] on div "Price Adjustment $ 0 Enter the Amount to Adjust, or $ Enter your Final Price" at bounding box center [386, 431] width 710 height 35
type input "27.5"
click at [958, 417] on div "Who Email* Name * Where Address* ACT [GEOGRAPHIC_DATA] NT [GEOGRAPHIC_DATA] SA …" at bounding box center [569, 436] width 1065 height 1587
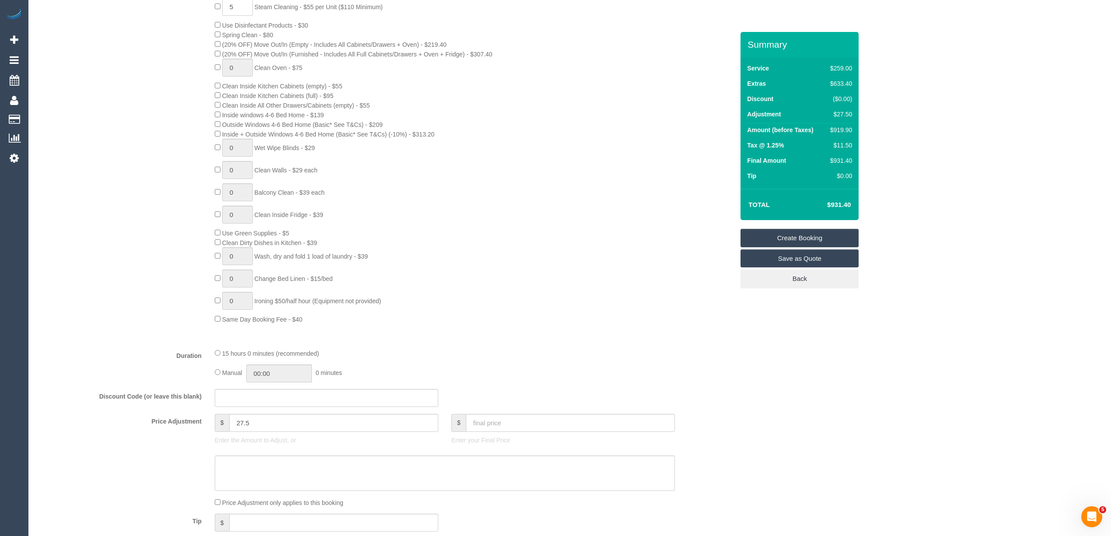
click at [838, 204] on h4 "$931.40" at bounding box center [826, 204] width 50 height 7
copy h4 "931.40"
